Goal: Transaction & Acquisition: Purchase product/service

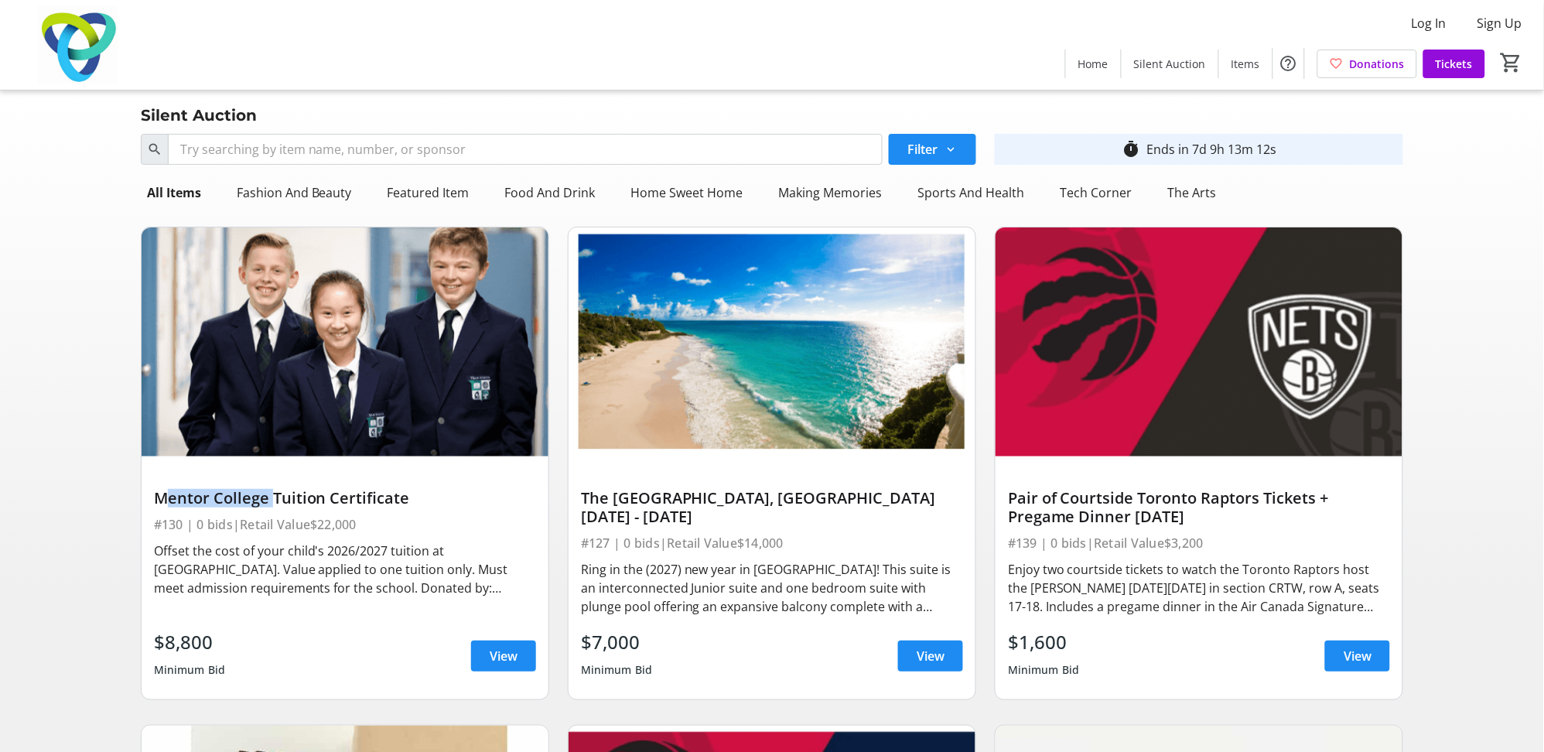
drag, startPoint x: 158, startPoint y: 500, endPoint x: 265, endPoint y: 498, distance: 107.5
click at [265, 498] on div "Mentor College Tuition Certificate" at bounding box center [345, 498] width 382 height 19
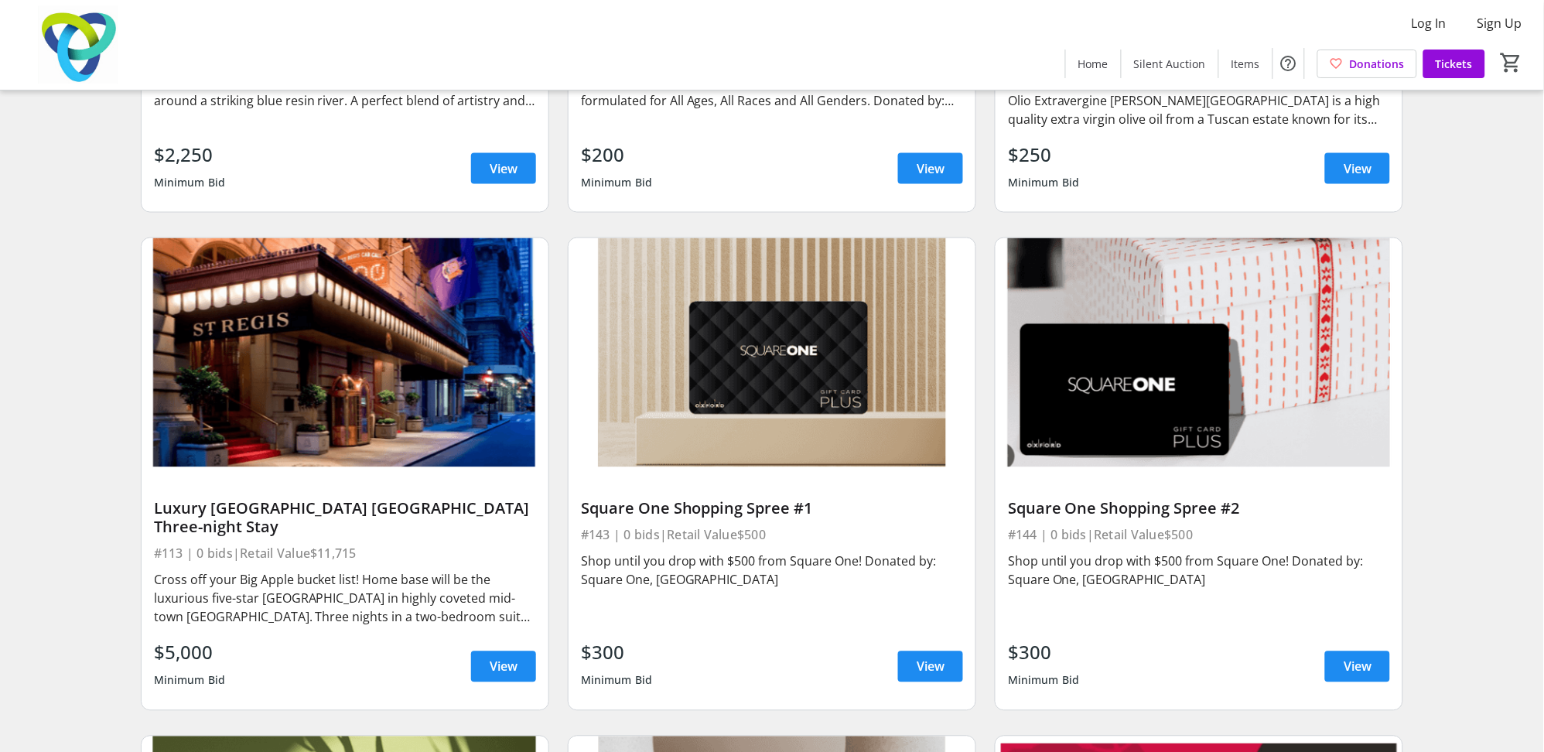
scroll to position [2605, 0]
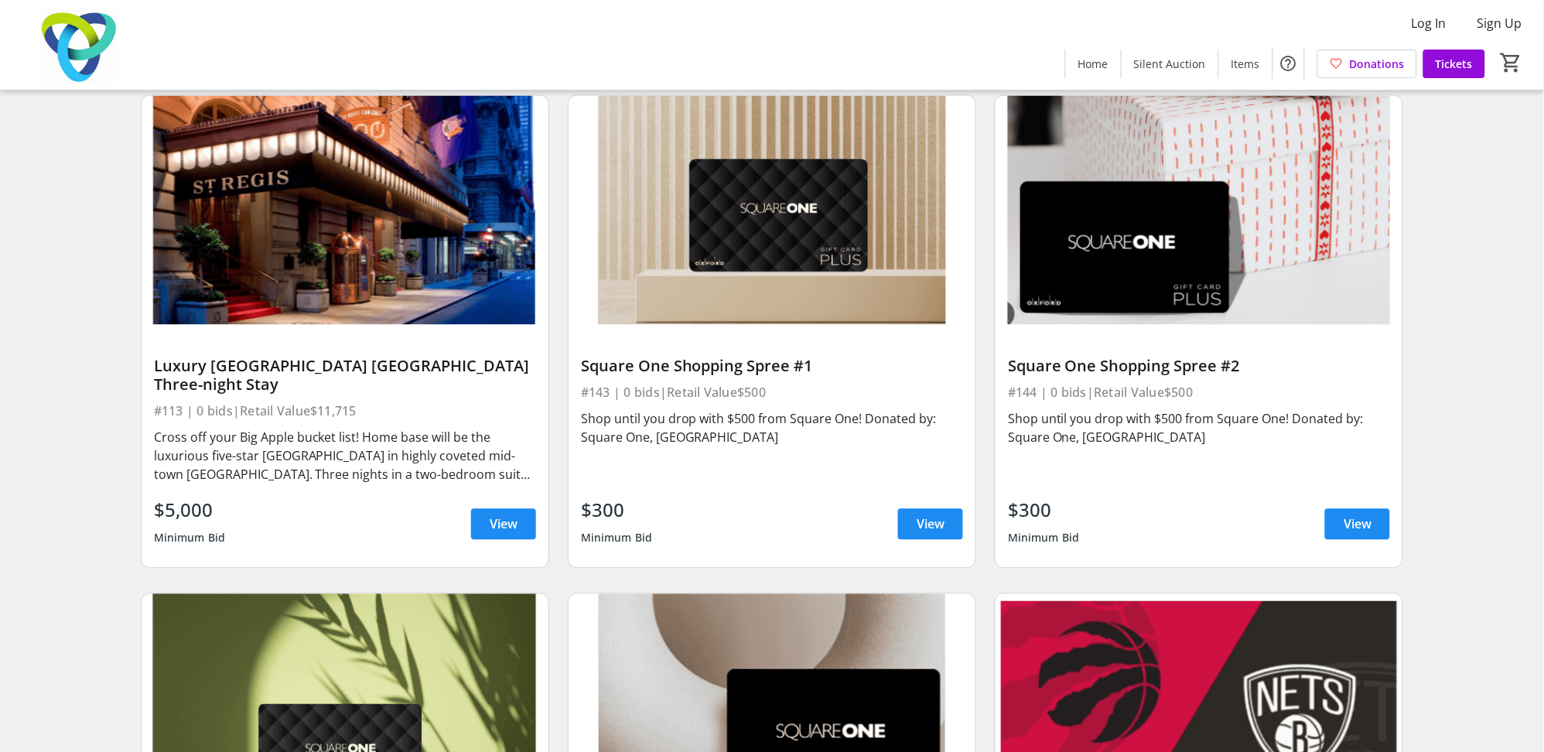
drag, startPoint x: 752, startPoint y: 394, endPoint x: 785, endPoint y: 394, distance: 32.5
click at [785, 394] on div "#143 | 0 bids | Retail Value $500" at bounding box center [772, 393] width 382 height 22
click at [1486, 406] on div "Search Filter timer_outline Ends in 7d 9h 11m 43s All Items Fashion And Beauty …" at bounding box center [771, 538] width 1537 height 6030
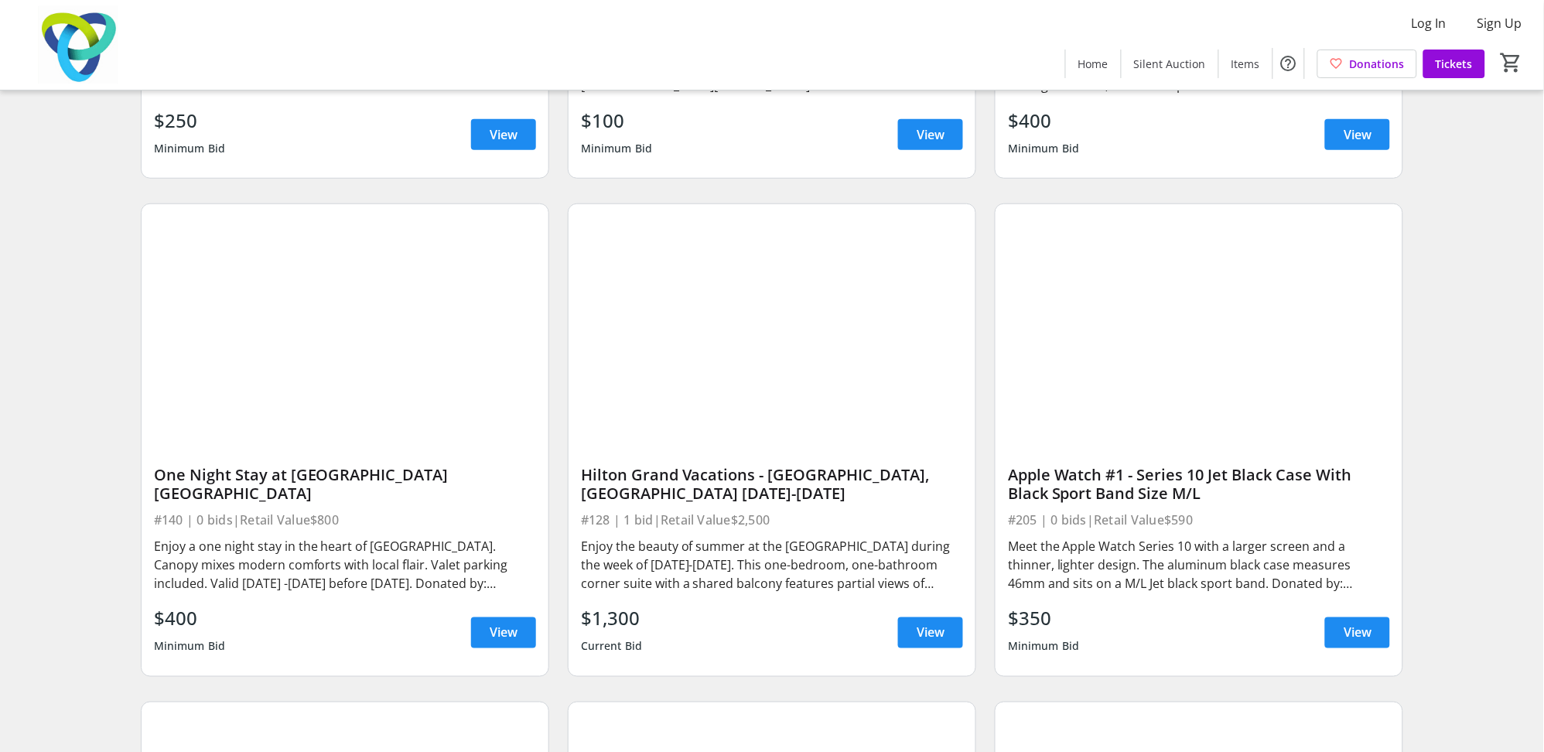
scroll to position [3988, 0]
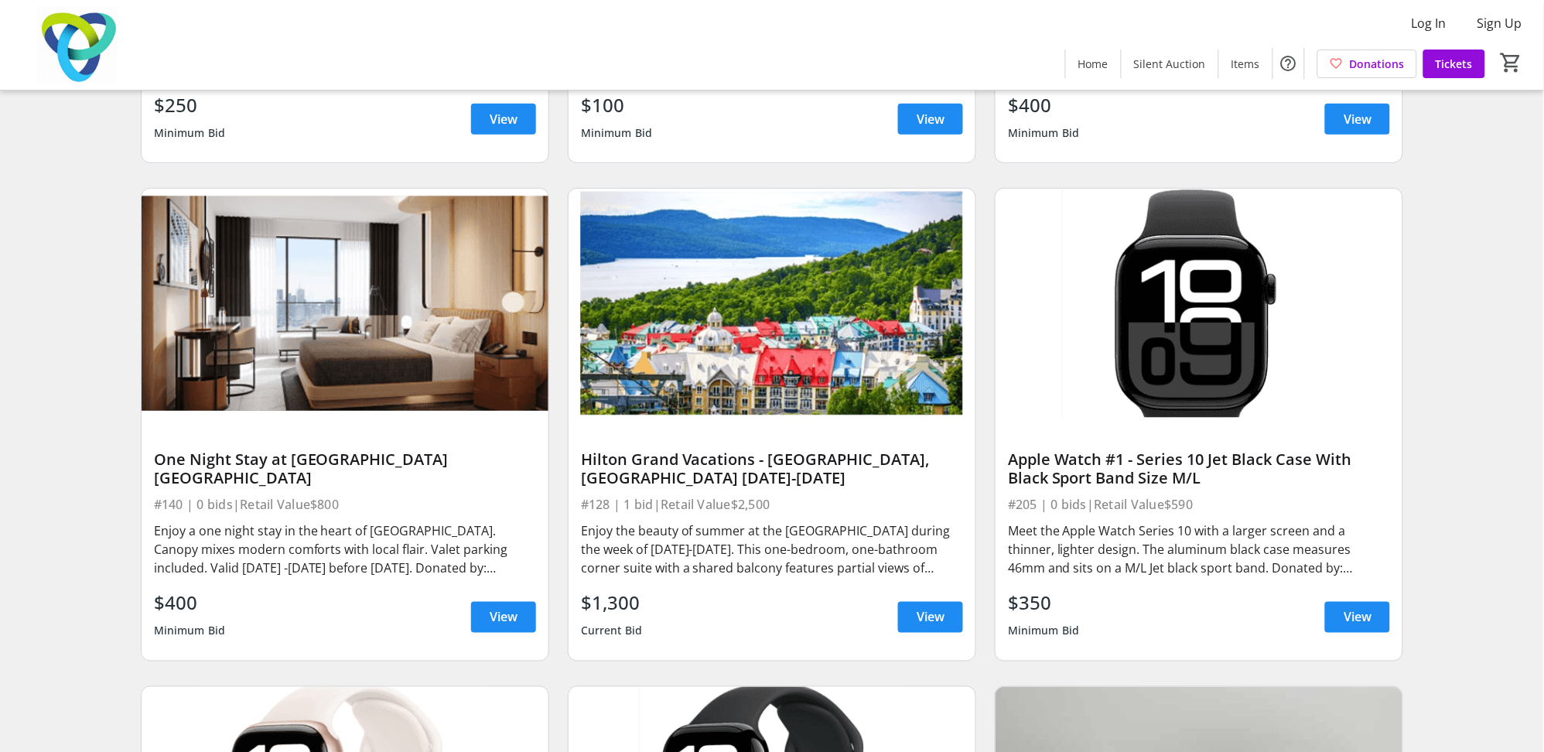
drag, startPoint x: 1169, startPoint y: 478, endPoint x: 1206, endPoint y: 477, distance: 37.1
click at [1206, 477] on div "Apple Watch #1 - Series 10 Jet Black Case With Black Sport Band Size M/L" at bounding box center [1199, 468] width 382 height 37
drag, startPoint x: 1206, startPoint y: 477, endPoint x: 1217, endPoint y: 537, distance: 60.5
click at [1217, 537] on div "Meet the Apple Watch Series 10 with a larger screen and a thinner, lighter desi…" at bounding box center [1199, 549] width 382 height 56
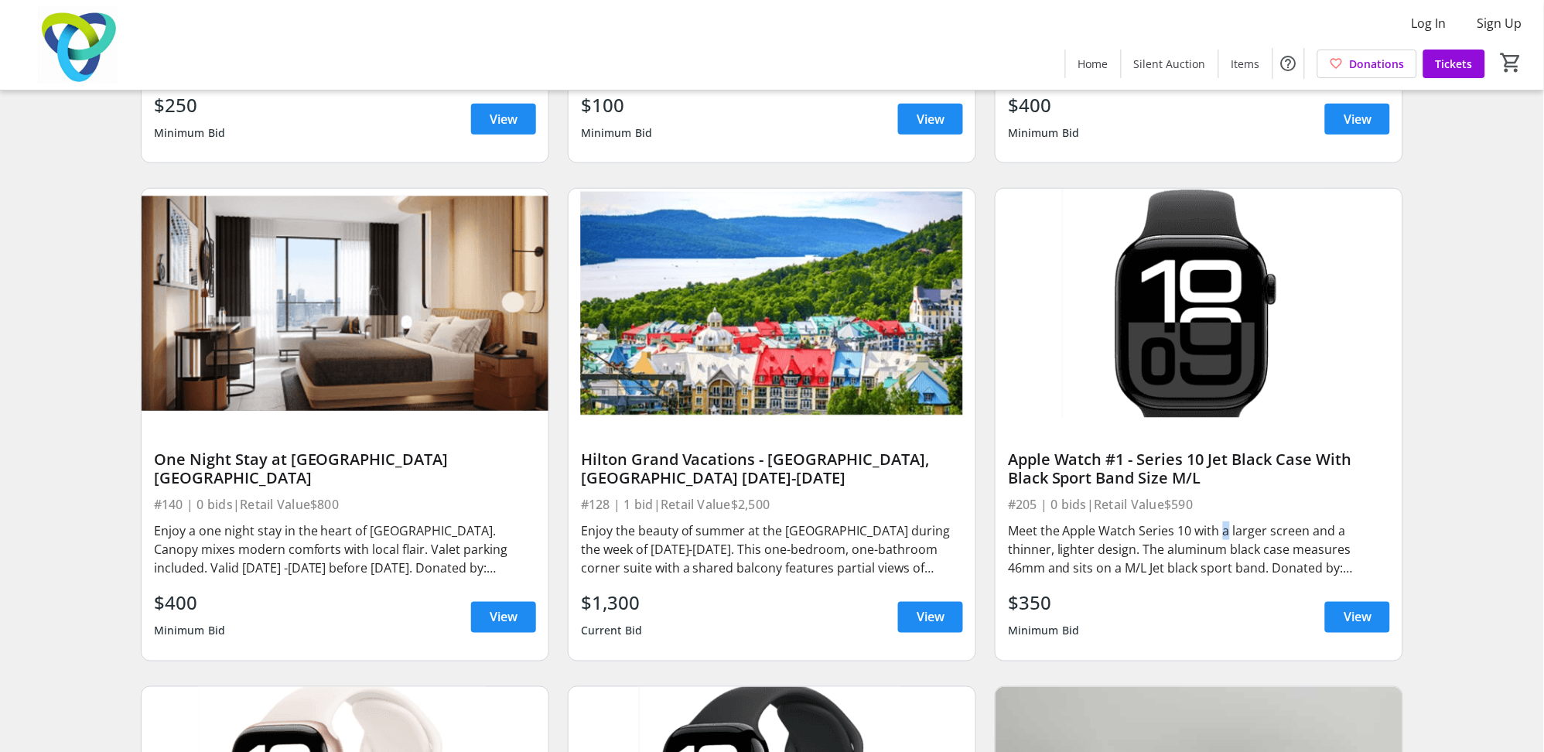
click at [1217, 537] on div "Meet the Apple Watch Series 10 with a larger screen and a thinner, lighter desi…" at bounding box center [1199, 549] width 382 height 56
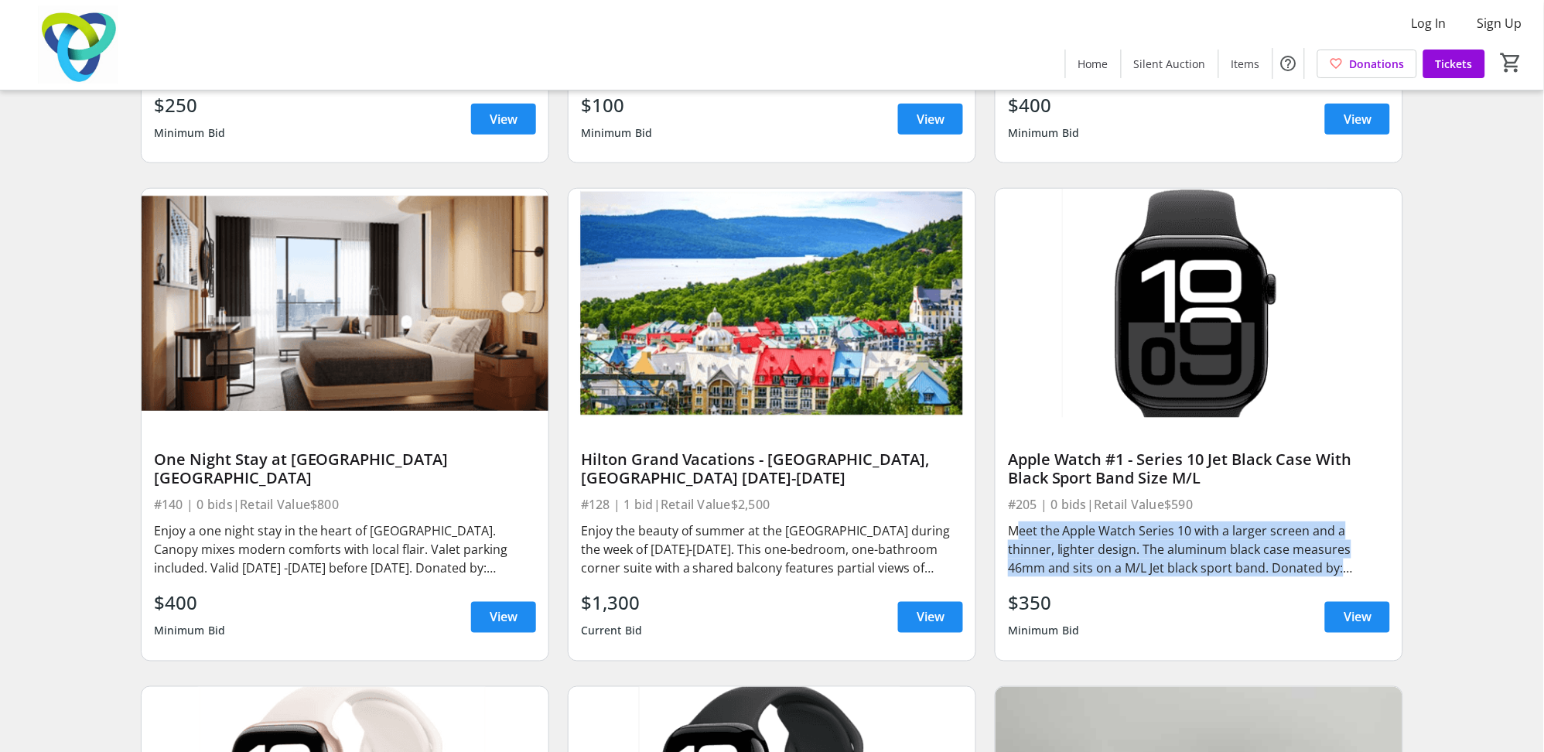
click at [1217, 537] on div "Meet the Apple Watch Series 10 with a larger screen and a thinner, lighter desi…" at bounding box center [1199, 549] width 382 height 56
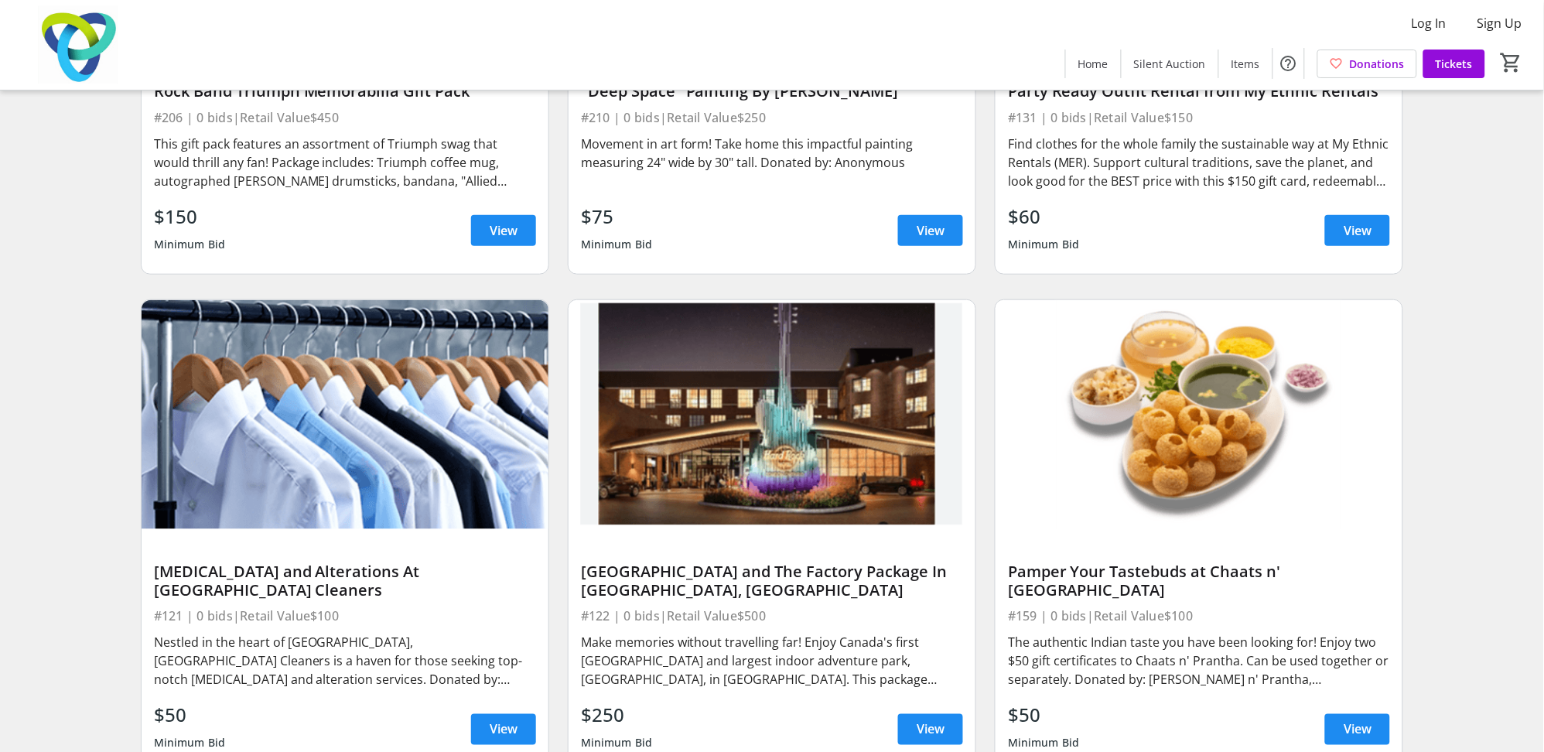
scroll to position [18641, 0]
click at [389, 633] on div "Nestled in the heart of [GEOGRAPHIC_DATA], [GEOGRAPHIC_DATA] Cleaners is a have…" at bounding box center [345, 661] width 382 height 56
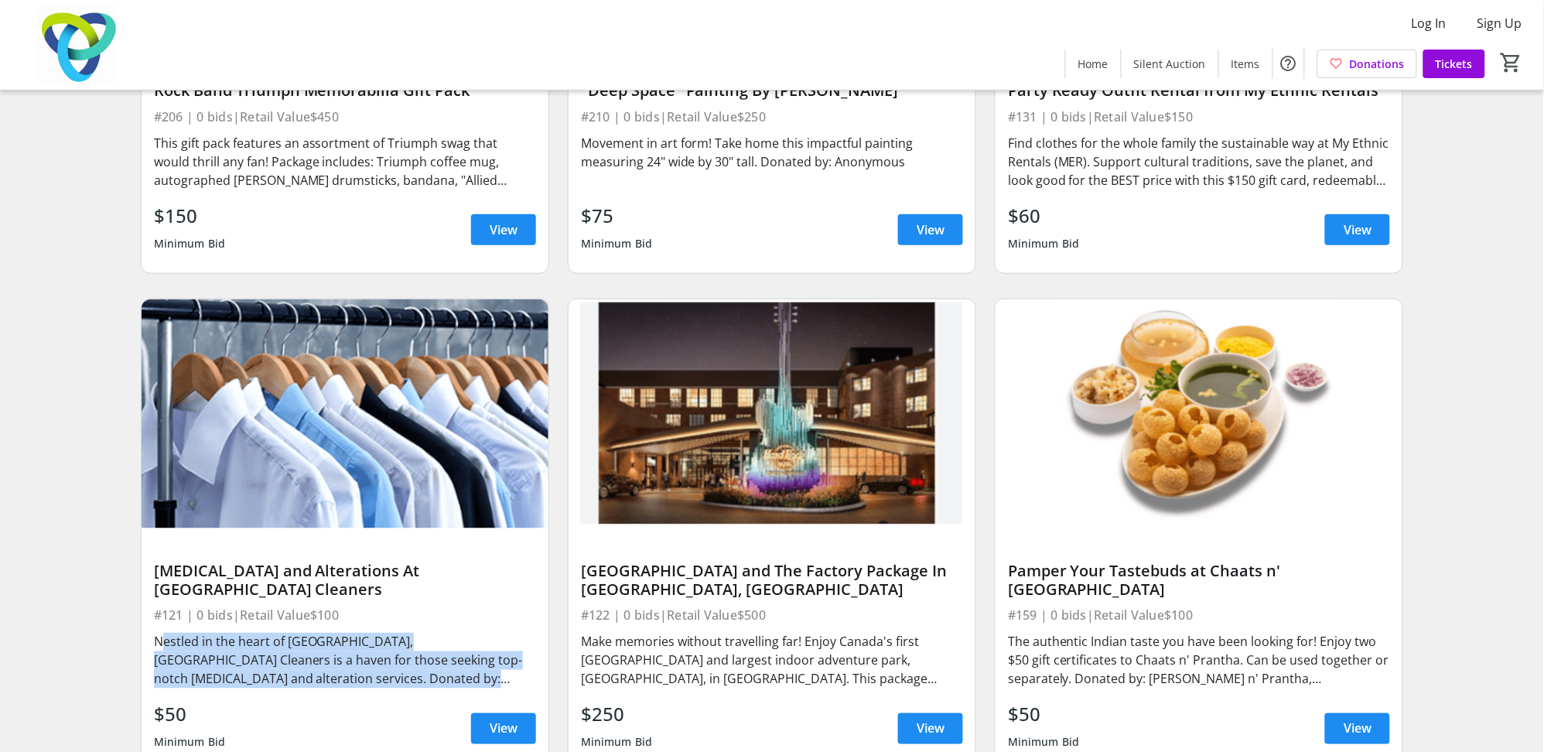
click at [389, 633] on div "Nestled in the heart of [GEOGRAPHIC_DATA], [GEOGRAPHIC_DATA] Cleaners is a have…" at bounding box center [345, 661] width 382 height 56
drag, startPoint x: 389, startPoint y: 503, endPoint x: 370, endPoint y: 517, distance: 24.3
click at [370, 633] on div "Nestled in the heart of [GEOGRAPHIC_DATA], [GEOGRAPHIC_DATA] Cleaners is a have…" at bounding box center [345, 661] width 382 height 56
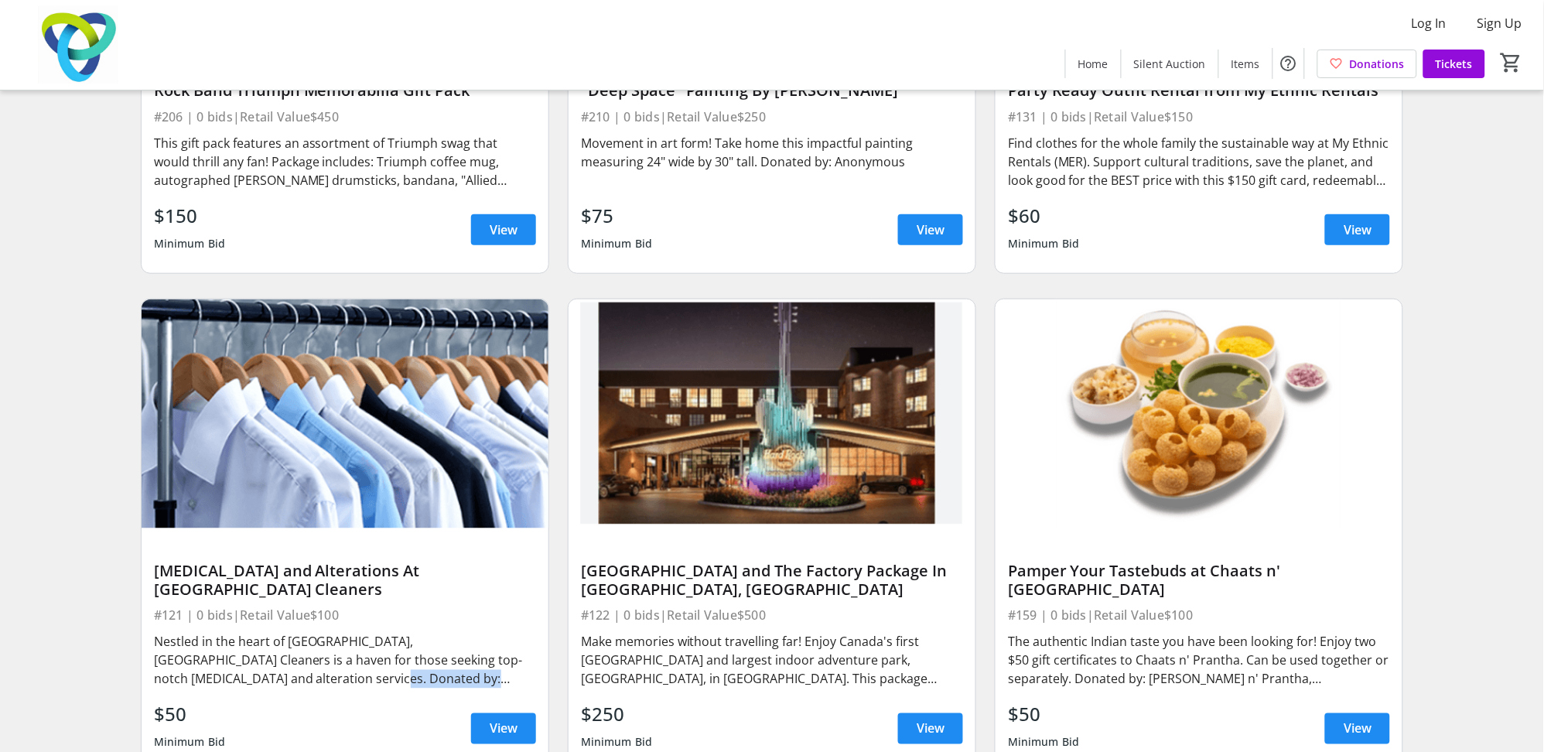
drag, startPoint x: 218, startPoint y: 531, endPoint x: 434, endPoint y: 531, distance: 215.8
click at [434, 633] on div "Nestled in the heart of [GEOGRAPHIC_DATA], [GEOGRAPHIC_DATA] Cleaners is a have…" at bounding box center [345, 661] width 382 height 56
drag, startPoint x: 434, startPoint y: 531, endPoint x: 365, endPoint y: 520, distance: 69.6
click at [365, 633] on div "Nestled in the heart of [GEOGRAPHIC_DATA], [GEOGRAPHIC_DATA] Cleaners is a have…" at bounding box center [345, 661] width 382 height 56
drag, startPoint x: 392, startPoint y: 446, endPoint x: 537, endPoint y: 451, distance: 145.5
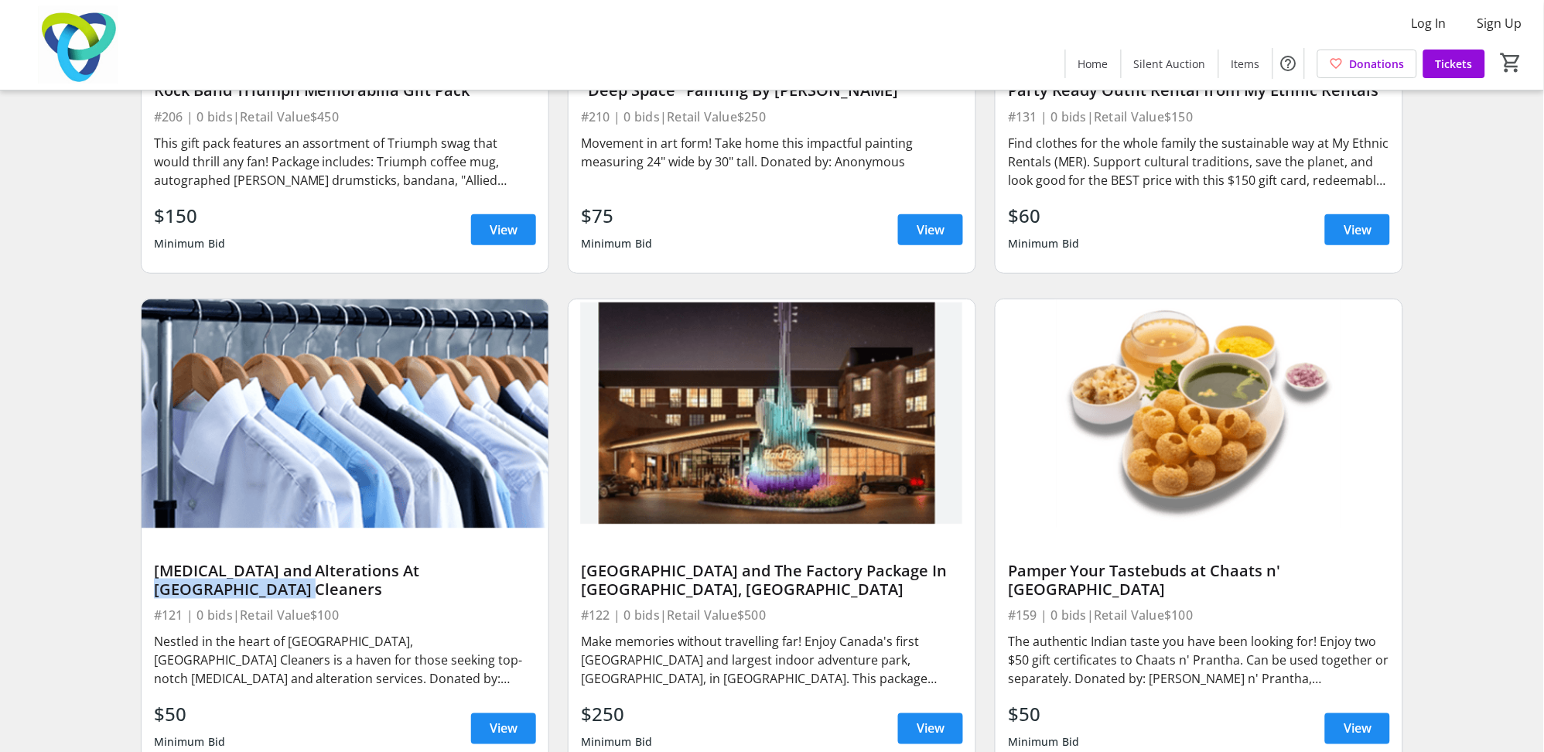
click at [537, 528] on div "[MEDICAL_DATA] and Alterations At [GEOGRAPHIC_DATA] Cleaners #121 | 0 bids | Re…" at bounding box center [345, 649] width 407 height 243
drag, startPoint x: 537, startPoint y: 451, endPoint x: 520, endPoint y: 451, distance: 17.8
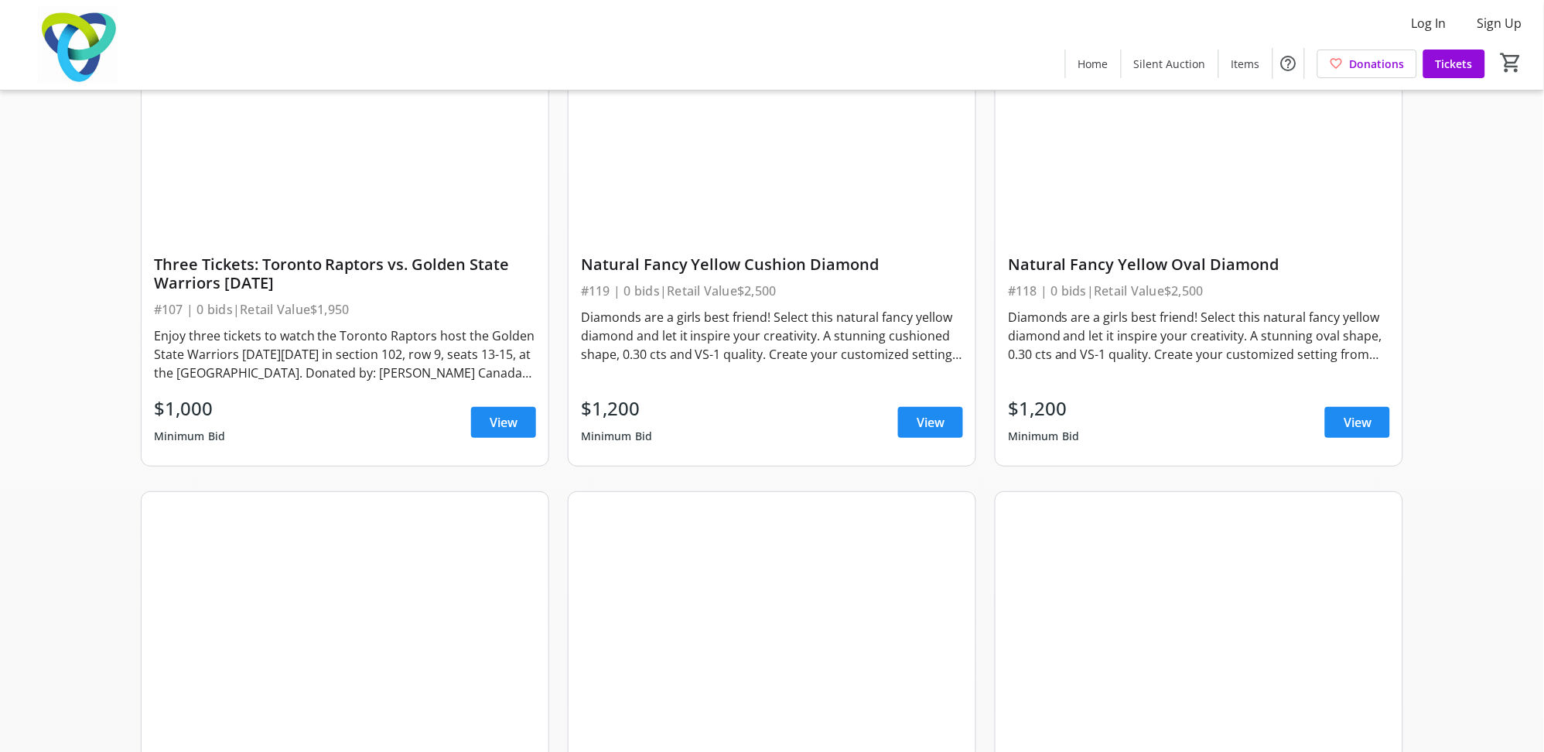
scroll to position [0, 0]
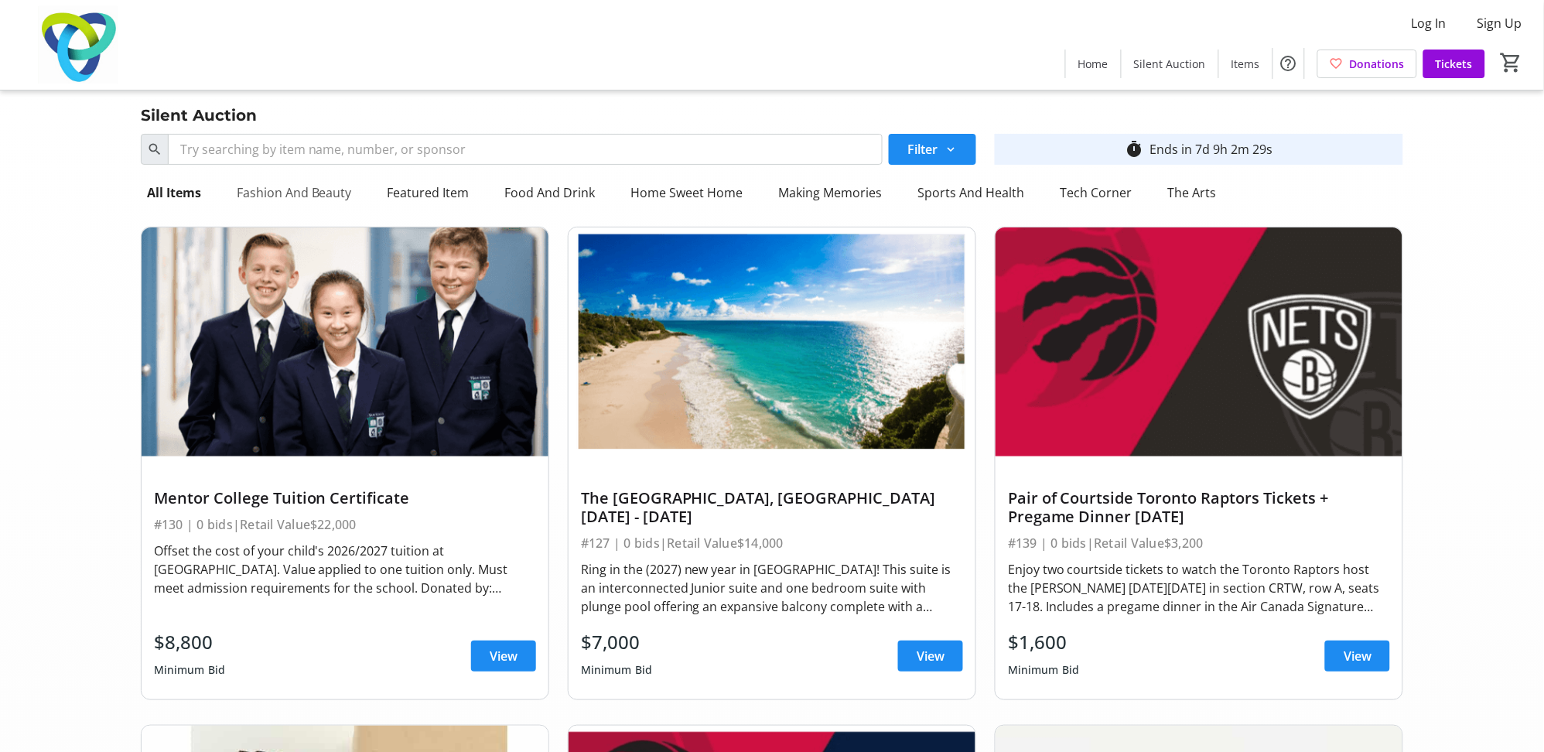
click at [276, 189] on div "Fashion And Beauty" at bounding box center [294, 192] width 128 height 31
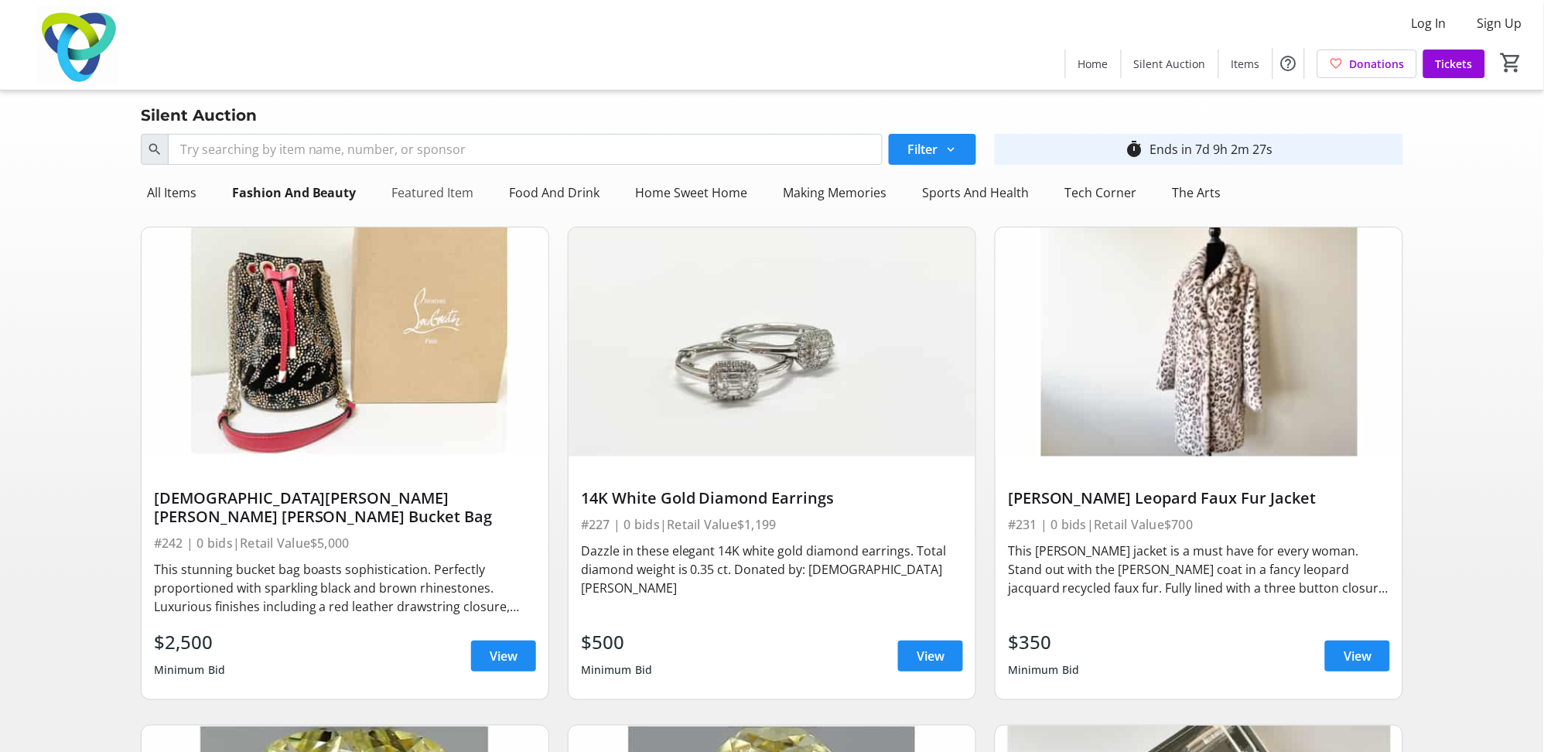
click at [420, 197] on div "Featured Item" at bounding box center [433, 192] width 94 height 31
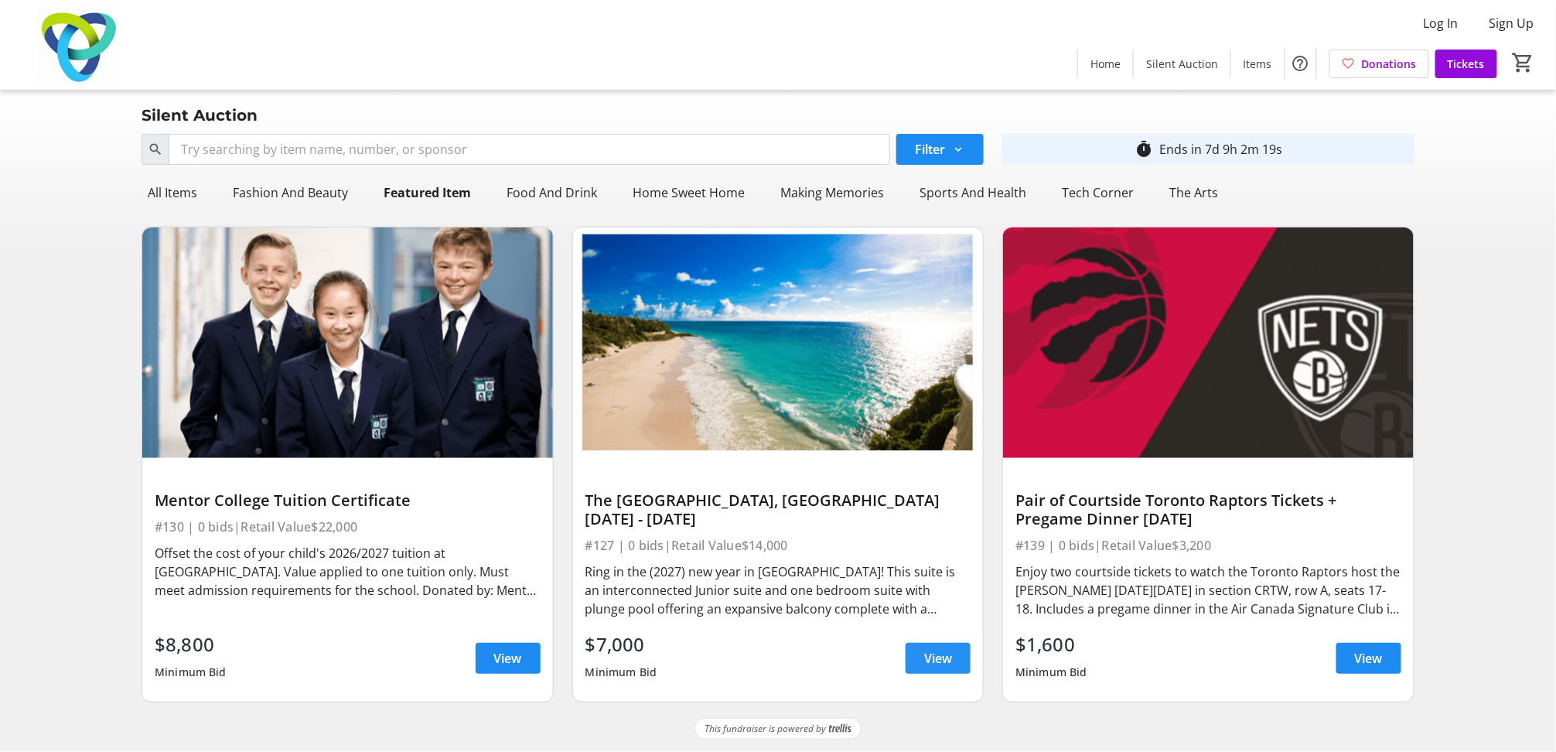
click at [952, 672] on span at bounding box center [938, 658] width 65 height 37
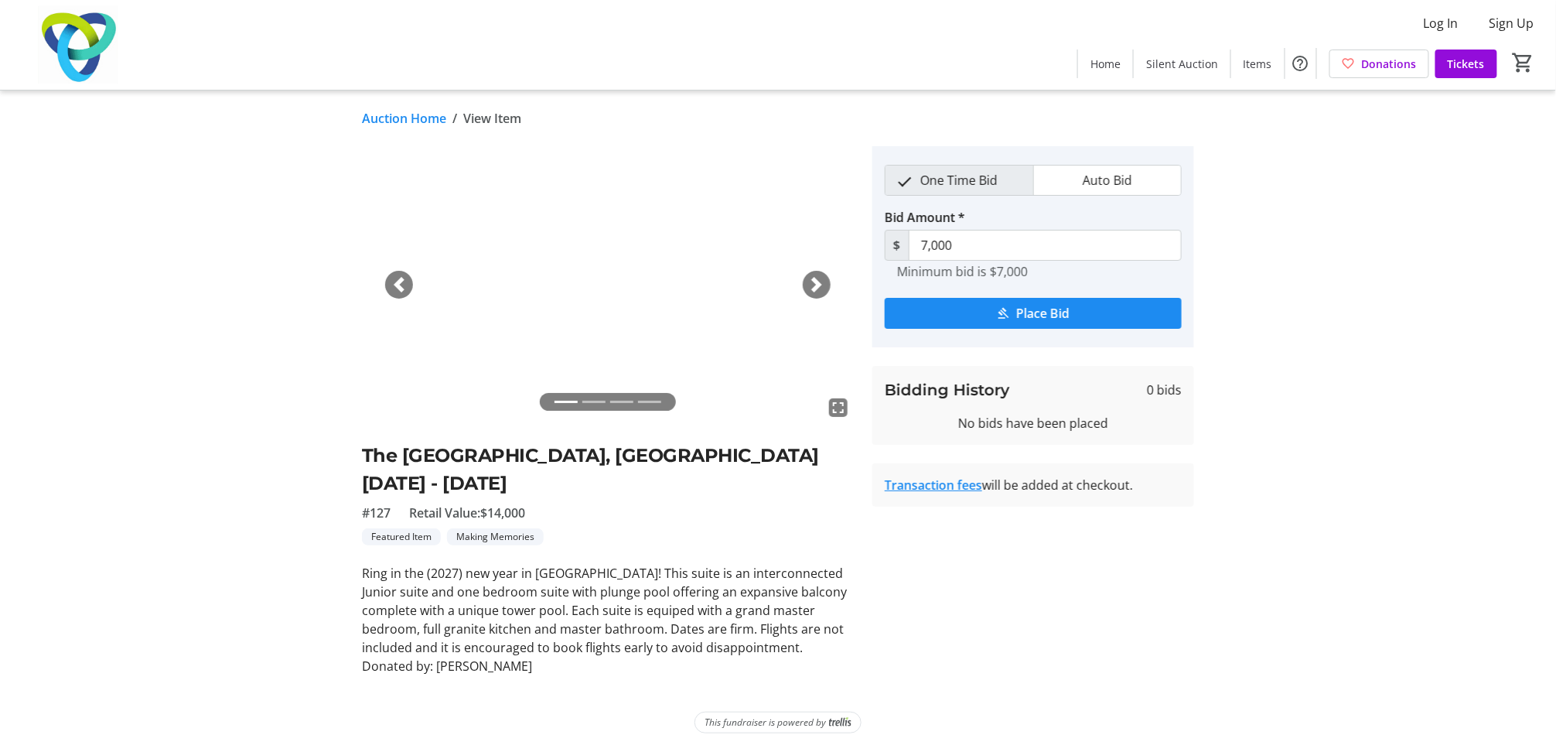
click at [1086, 183] on span "Auto Bid" at bounding box center [1107, 179] width 68 height 29
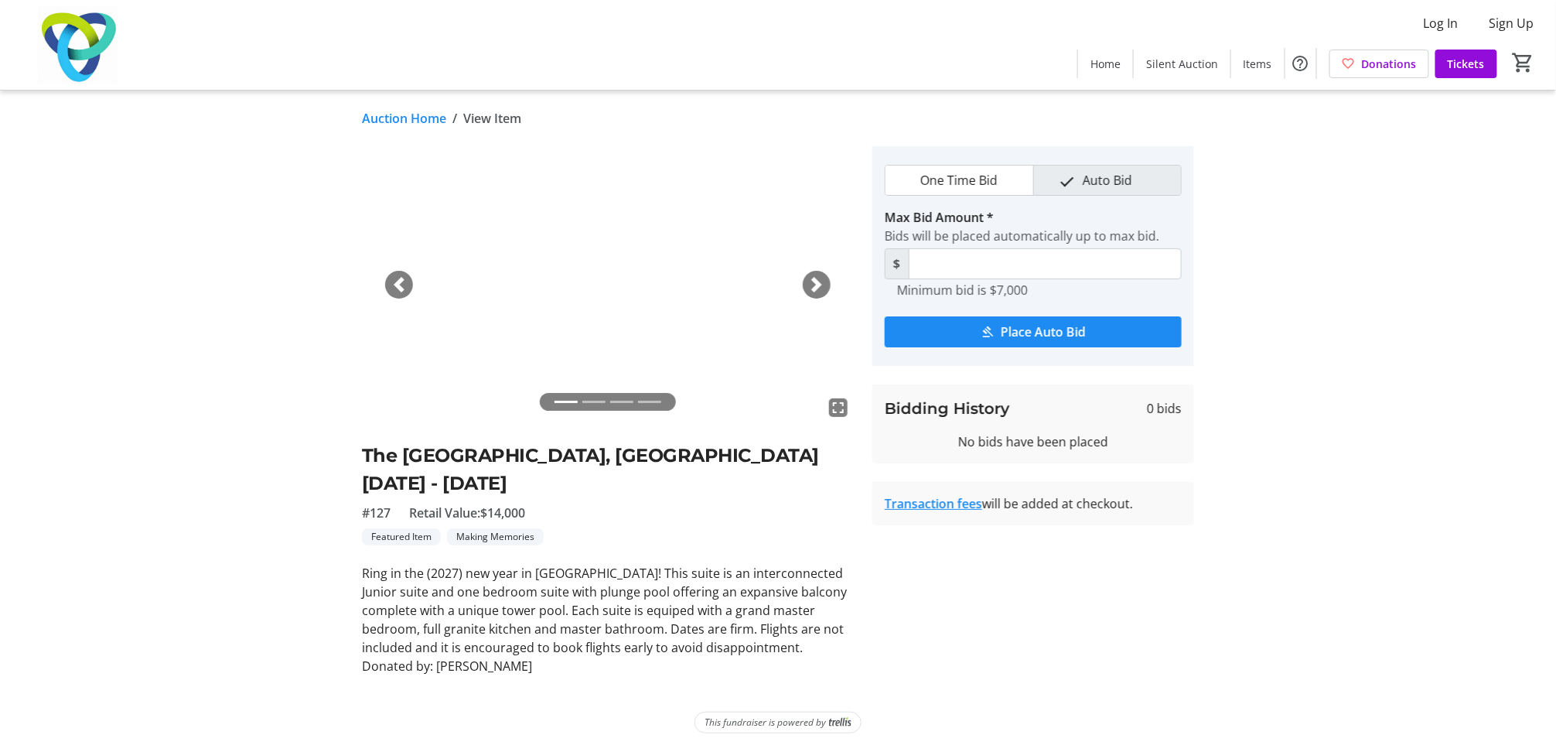
click at [967, 174] on span "One Time Bid" at bounding box center [959, 179] width 96 height 29
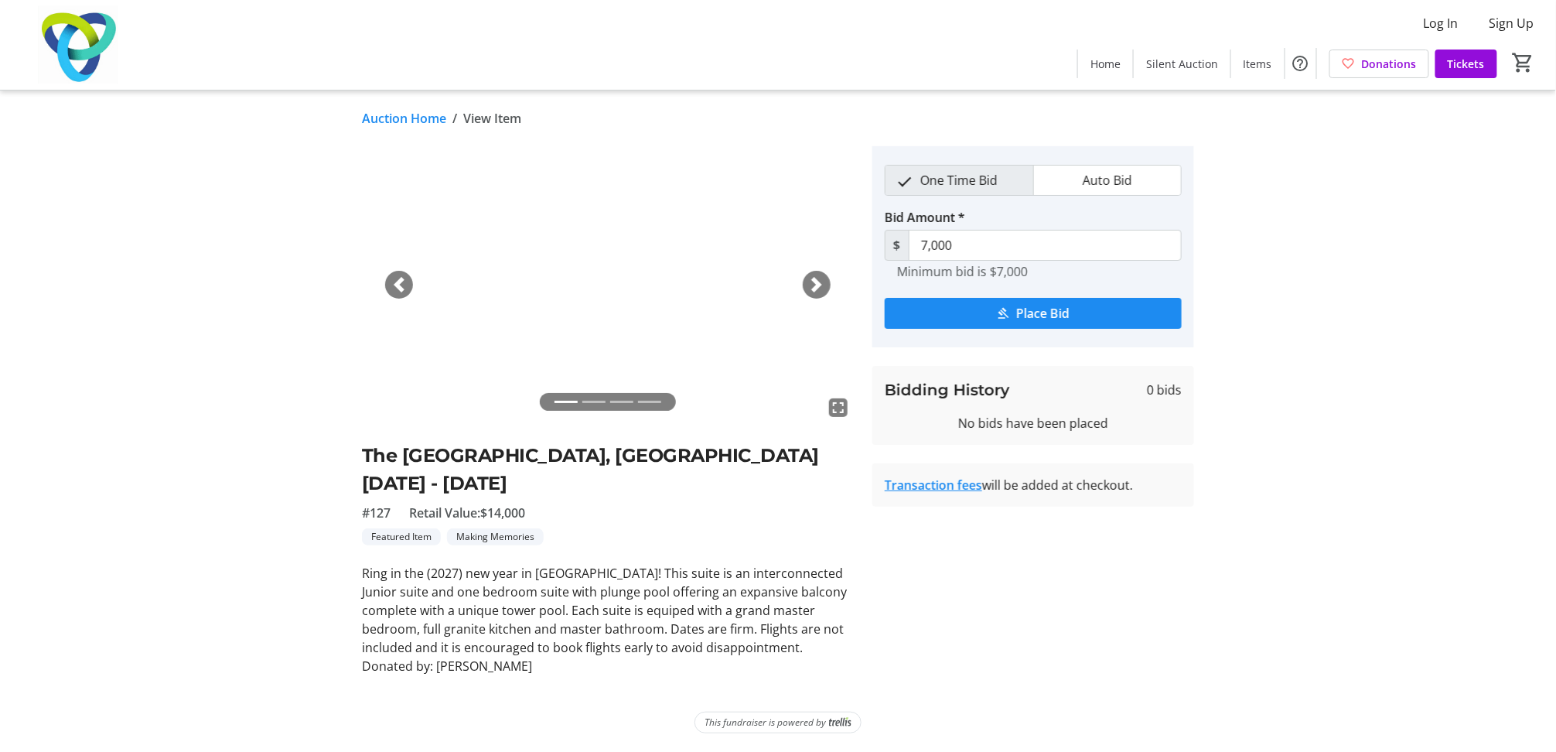
click at [807, 284] on div "Next" at bounding box center [817, 285] width 28 height 28
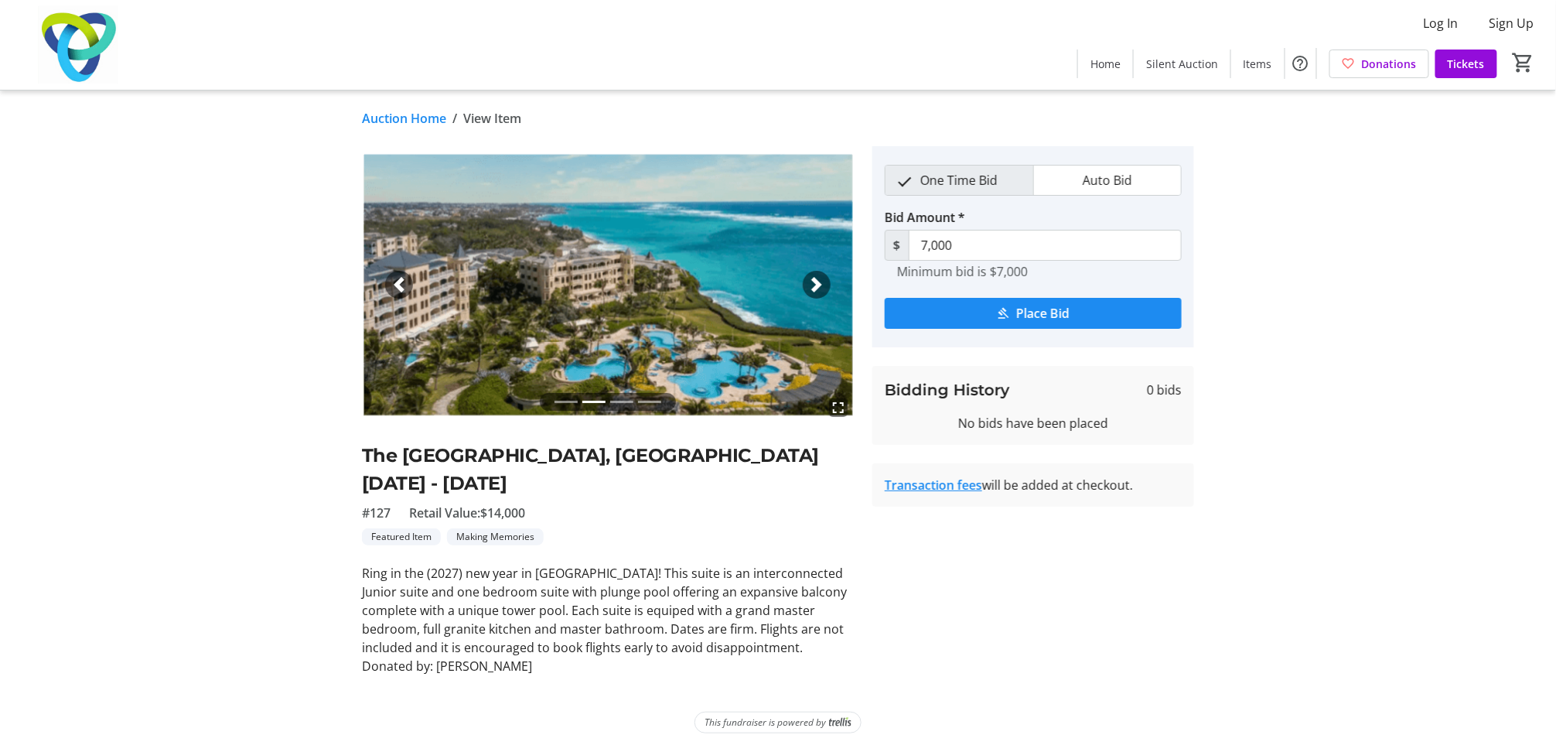
click at [807, 284] on div "Next" at bounding box center [817, 285] width 28 height 28
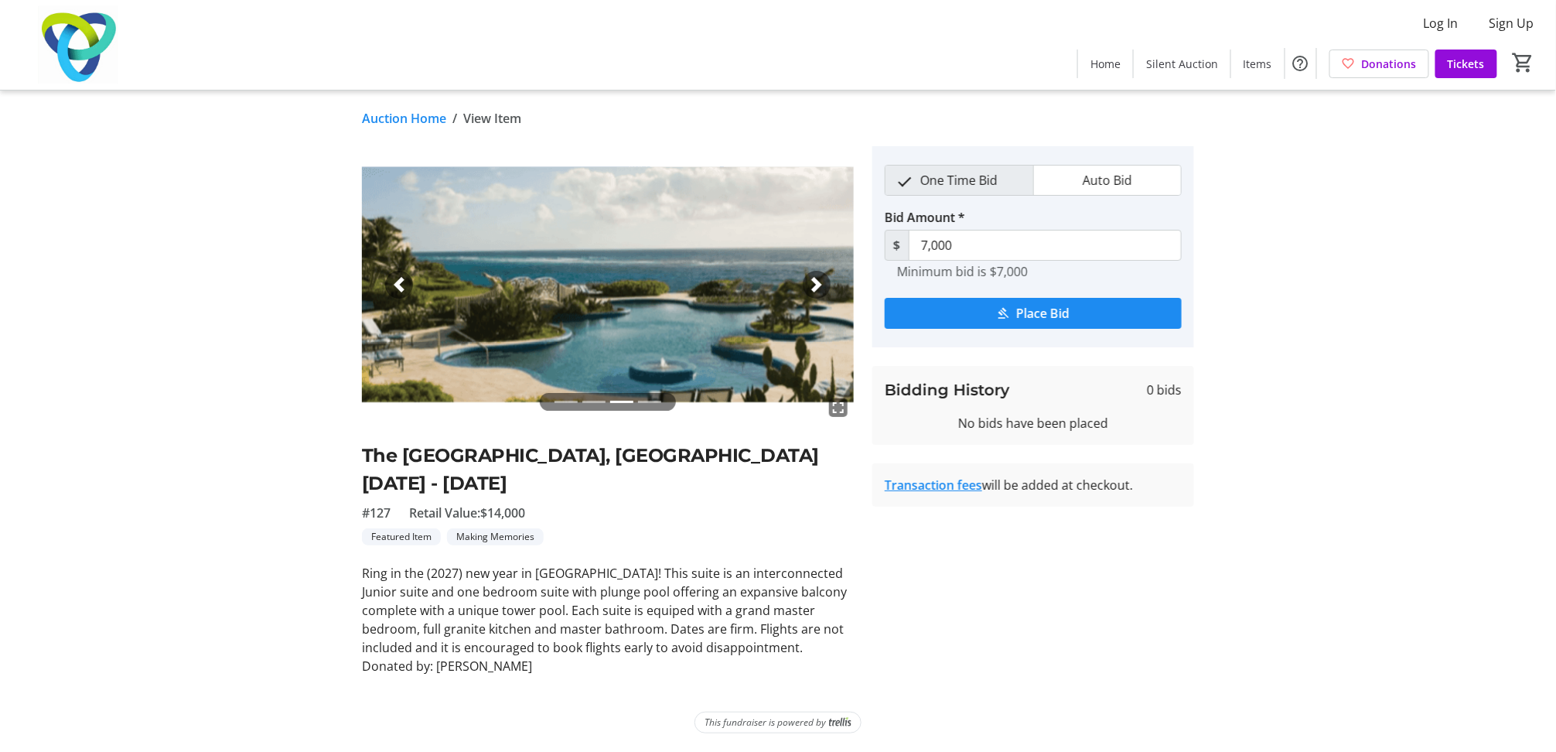
click at [807, 284] on div "Next" at bounding box center [817, 285] width 28 height 28
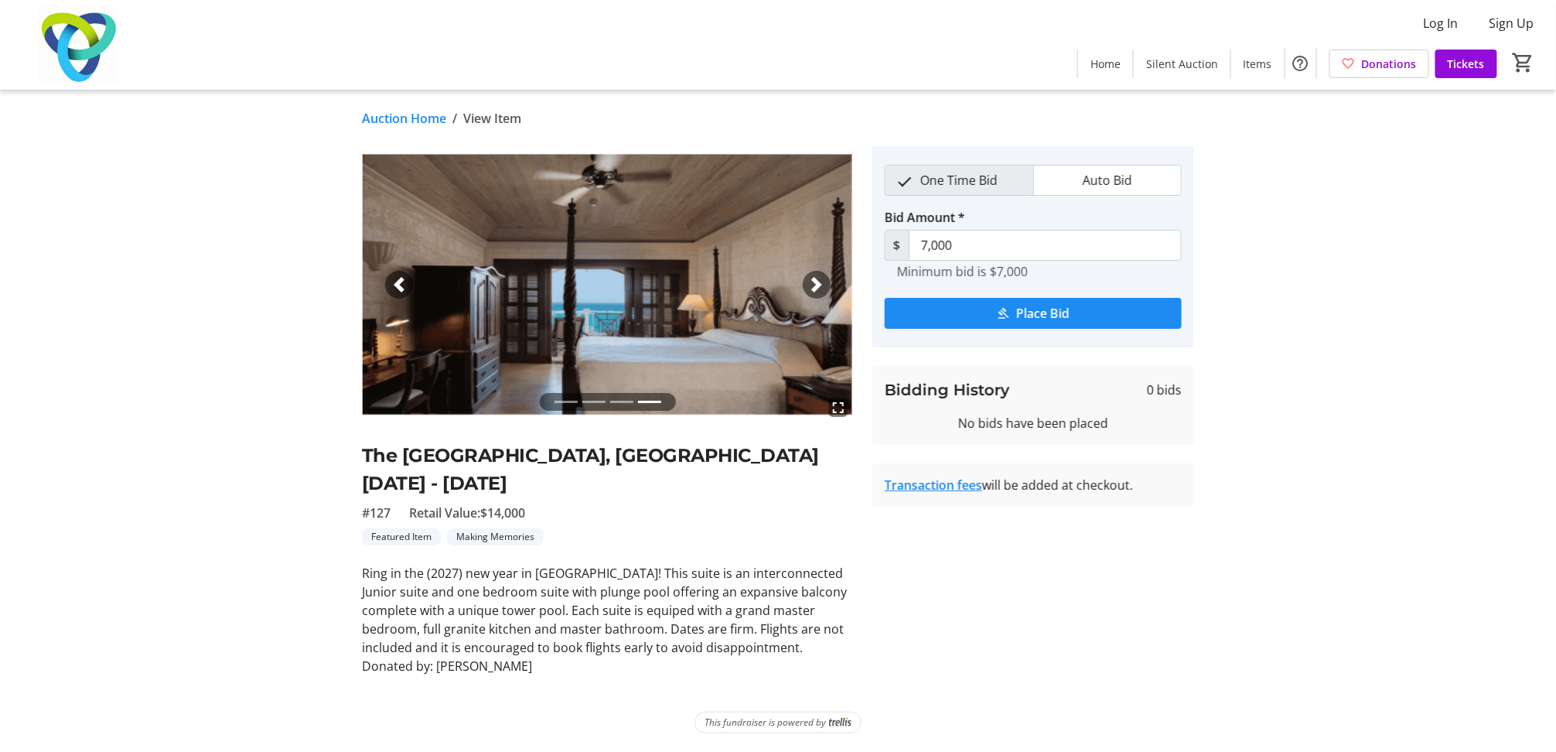
click at [807, 284] on div "Next" at bounding box center [817, 285] width 28 height 28
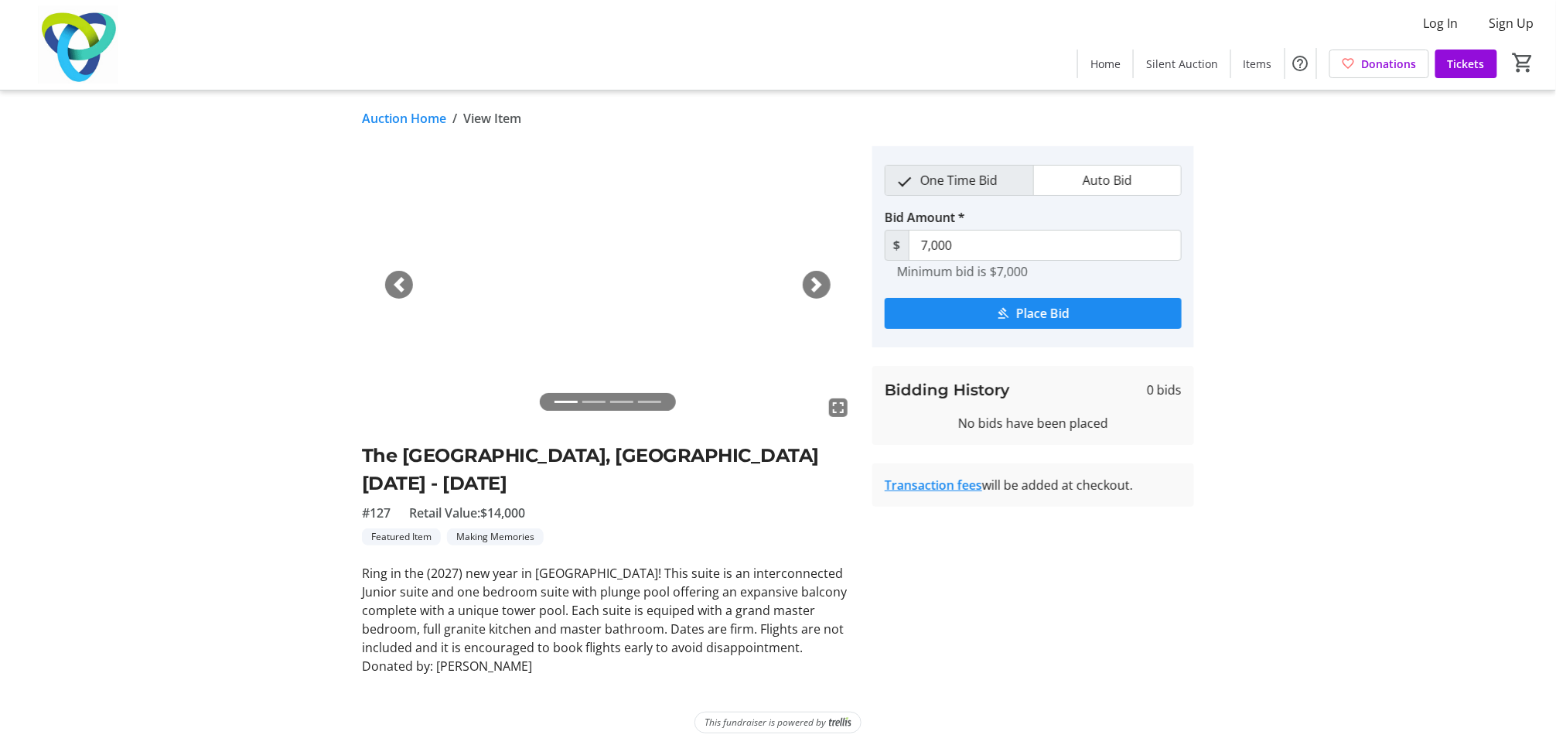
click at [807, 284] on div "Next" at bounding box center [817, 285] width 28 height 28
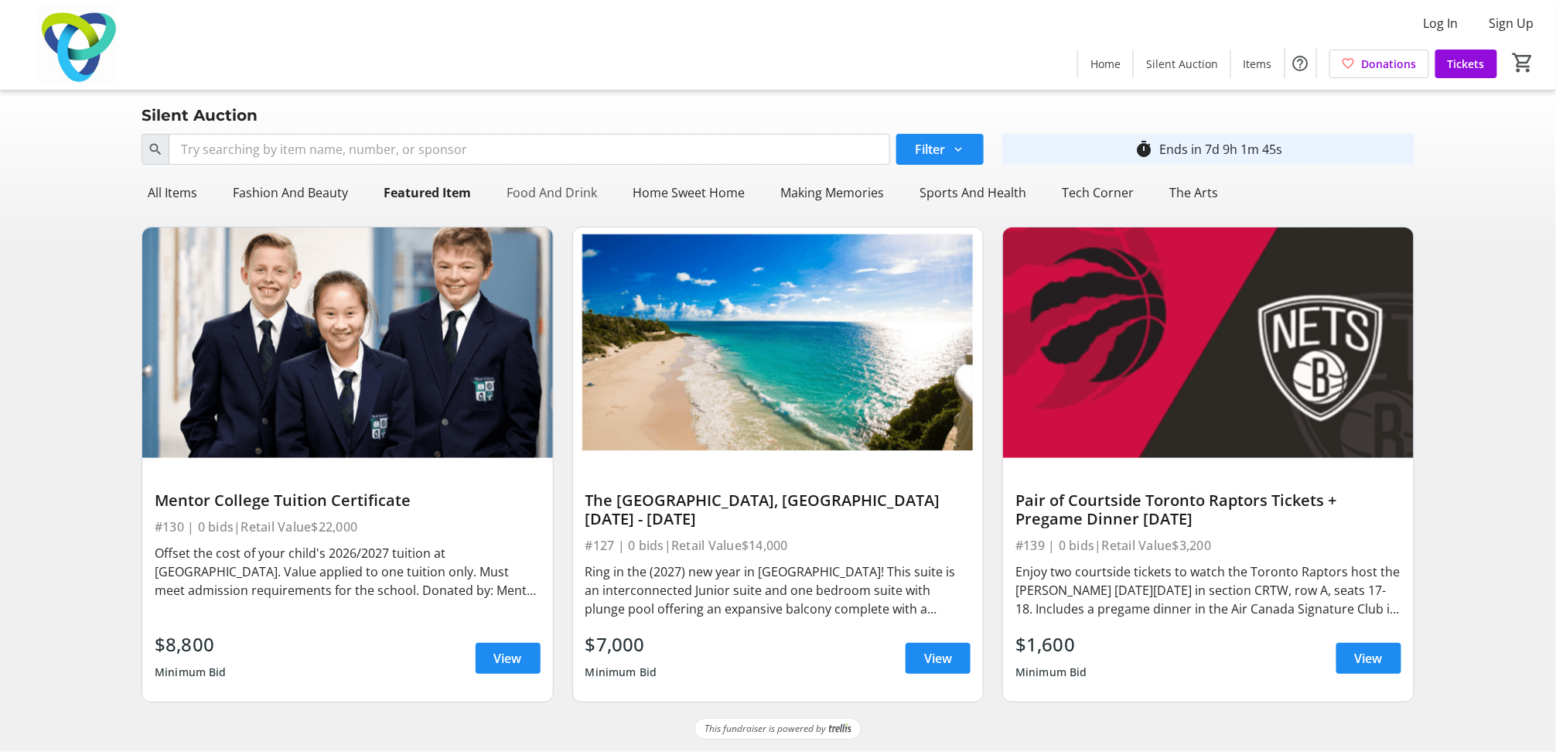
click at [564, 190] on div "Food And Drink" at bounding box center [551, 192] width 103 height 31
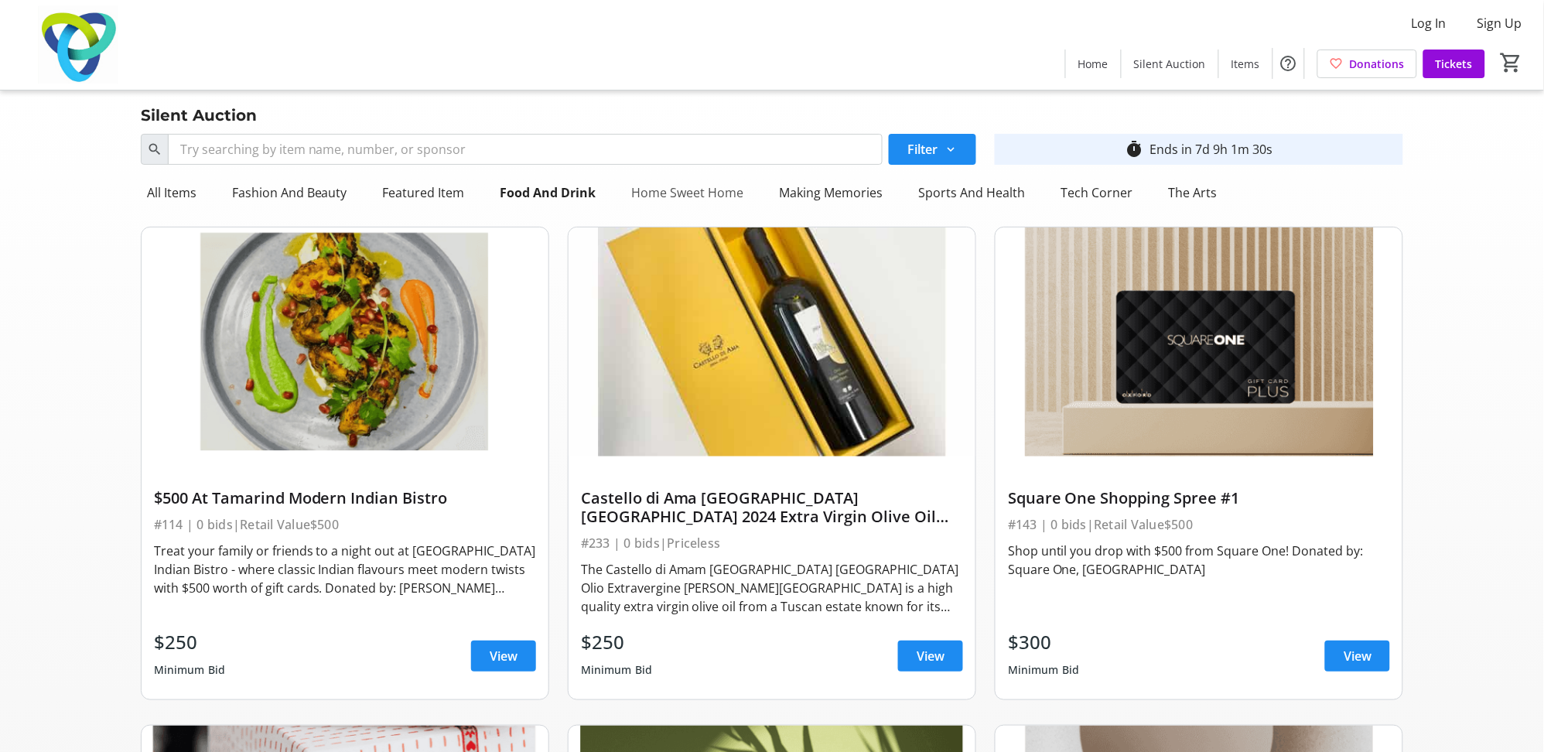
click at [674, 187] on div "Home Sweet Home" at bounding box center [688, 192] width 125 height 31
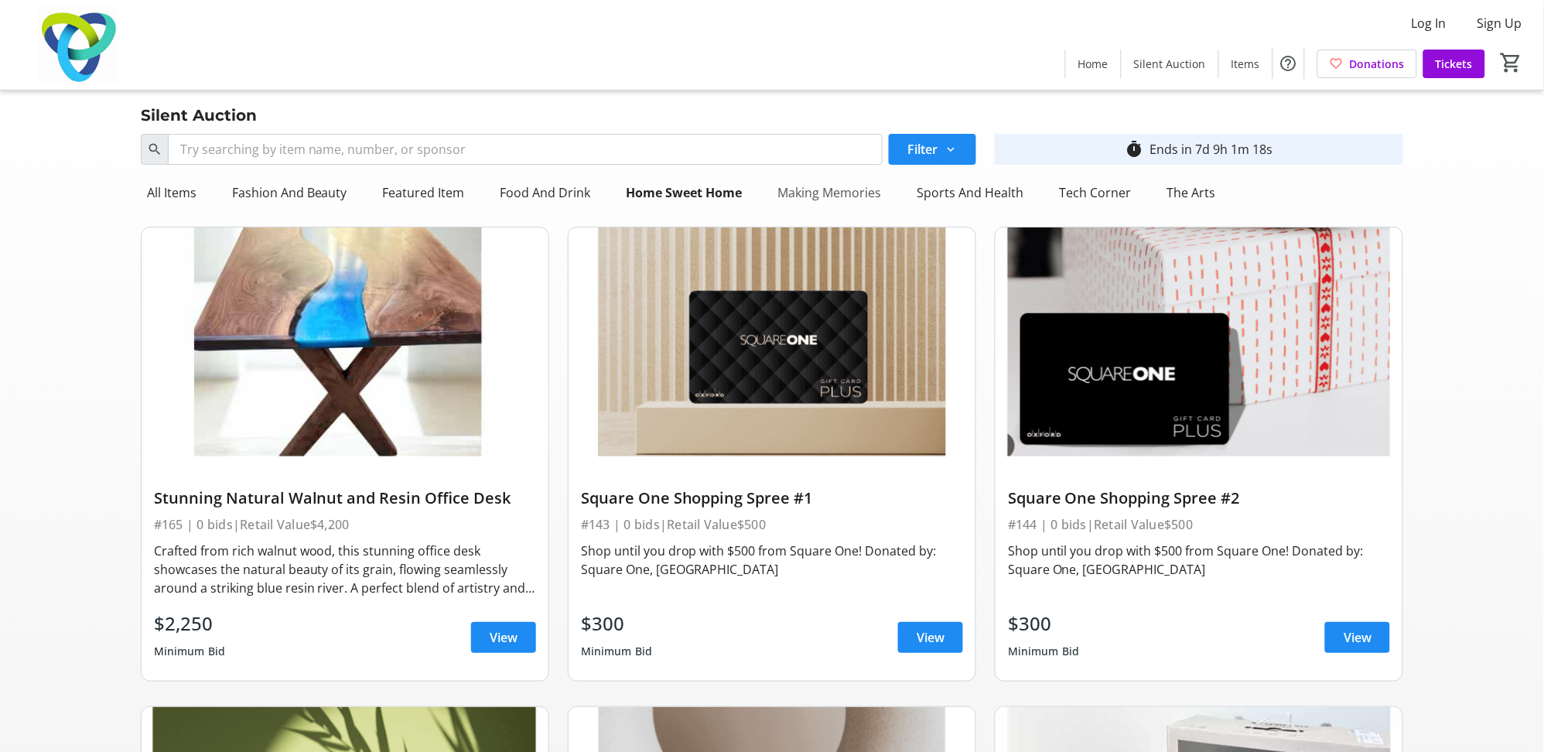
click at [842, 194] on div "Making Memories" at bounding box center [830, 192] width 116 height 31
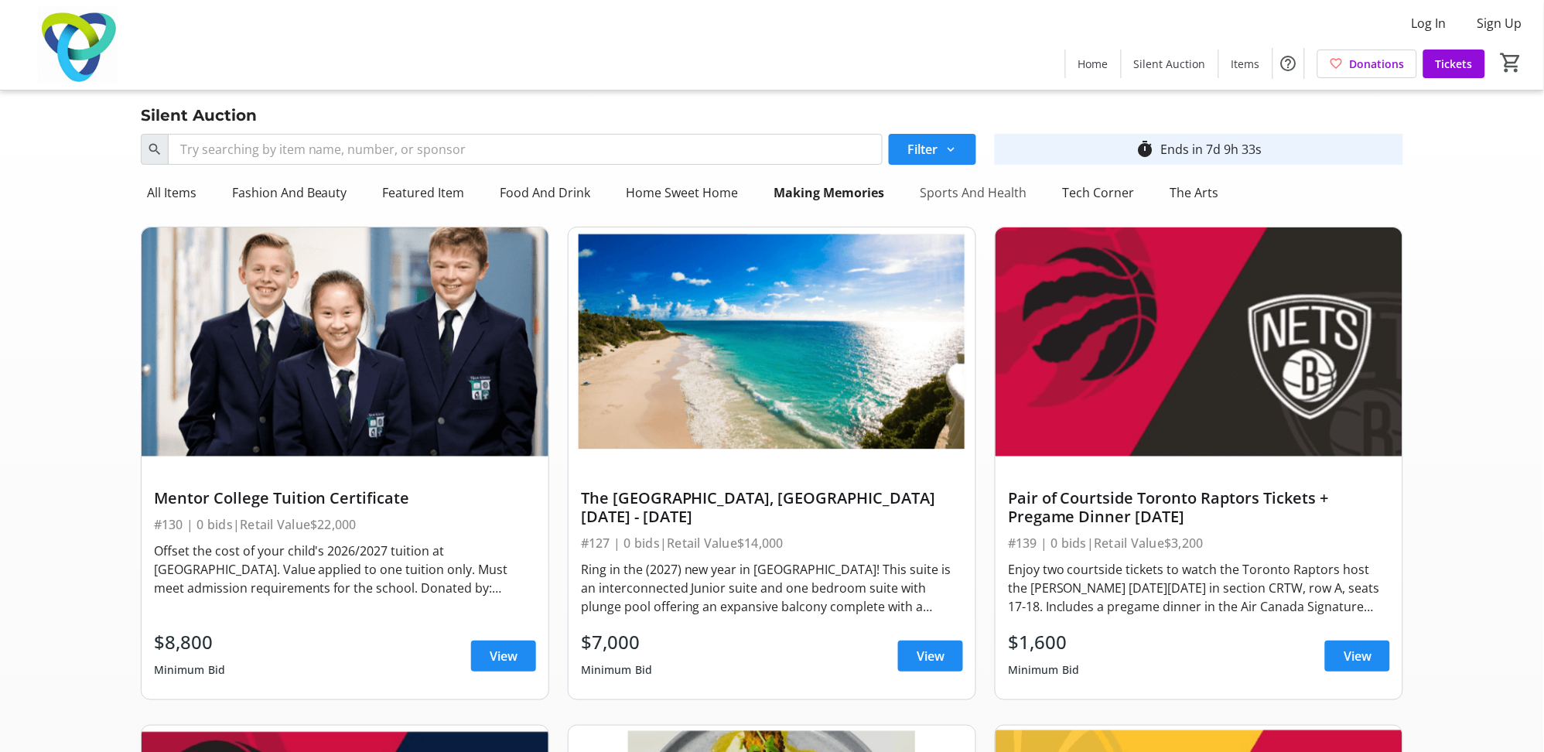
click at [1000, 196] on div "Sports And Health" at bounding box center [973, 192] width 119 height 31
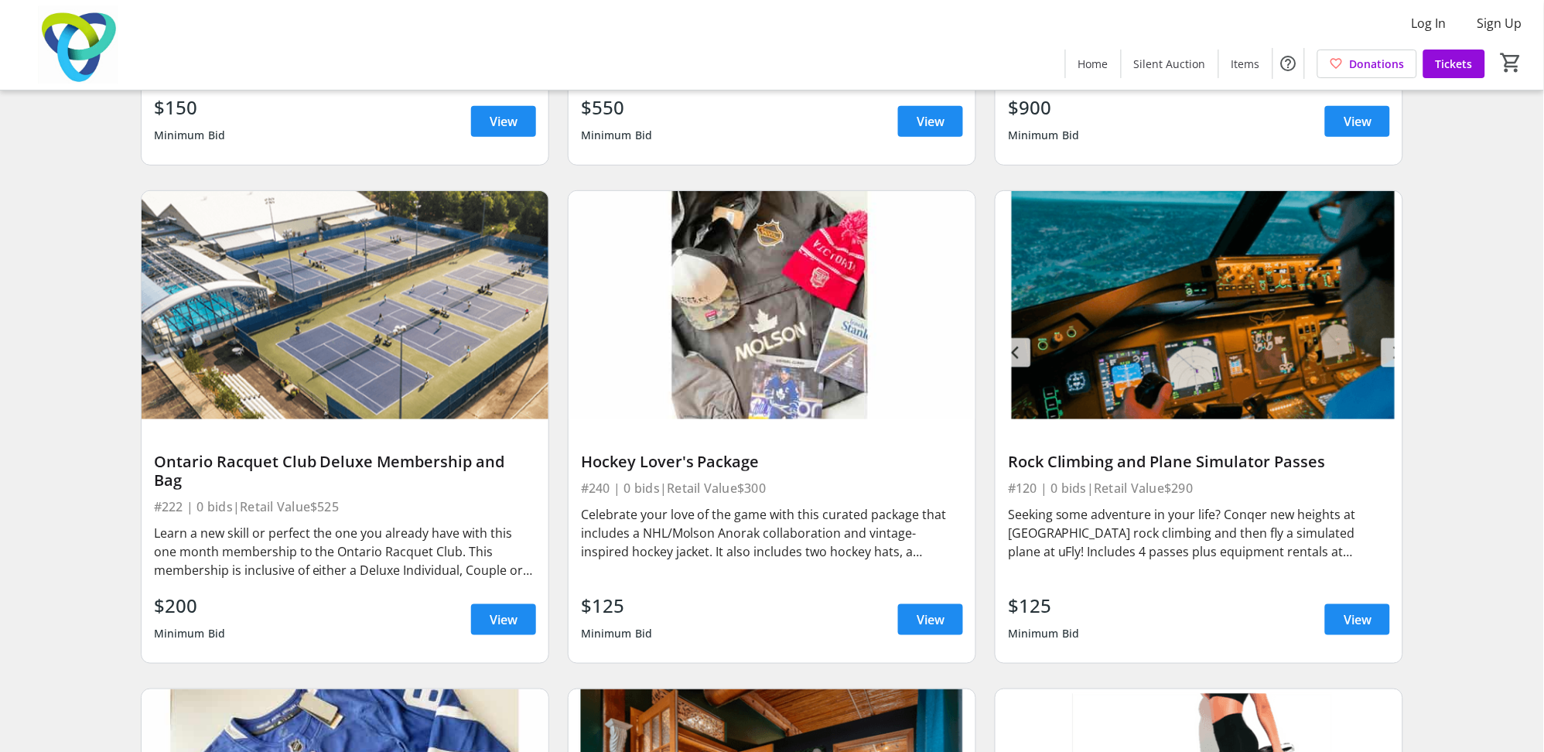
scroll to position [1953, 0]
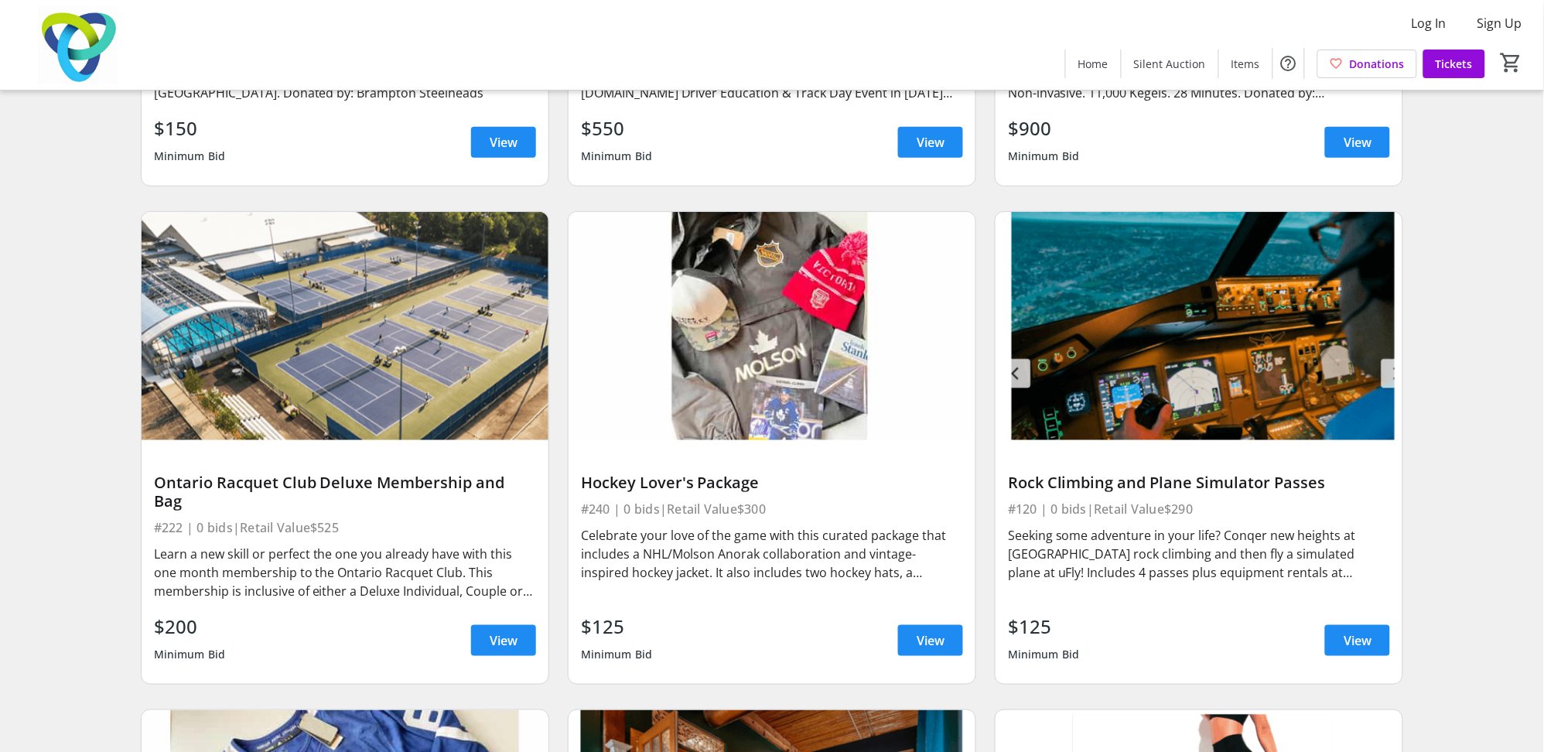
click at [302, 544] on div "Learn a new skill or perfect the one you already have with this one month membe…" at bounding box center [345, 572] width 382 height 56
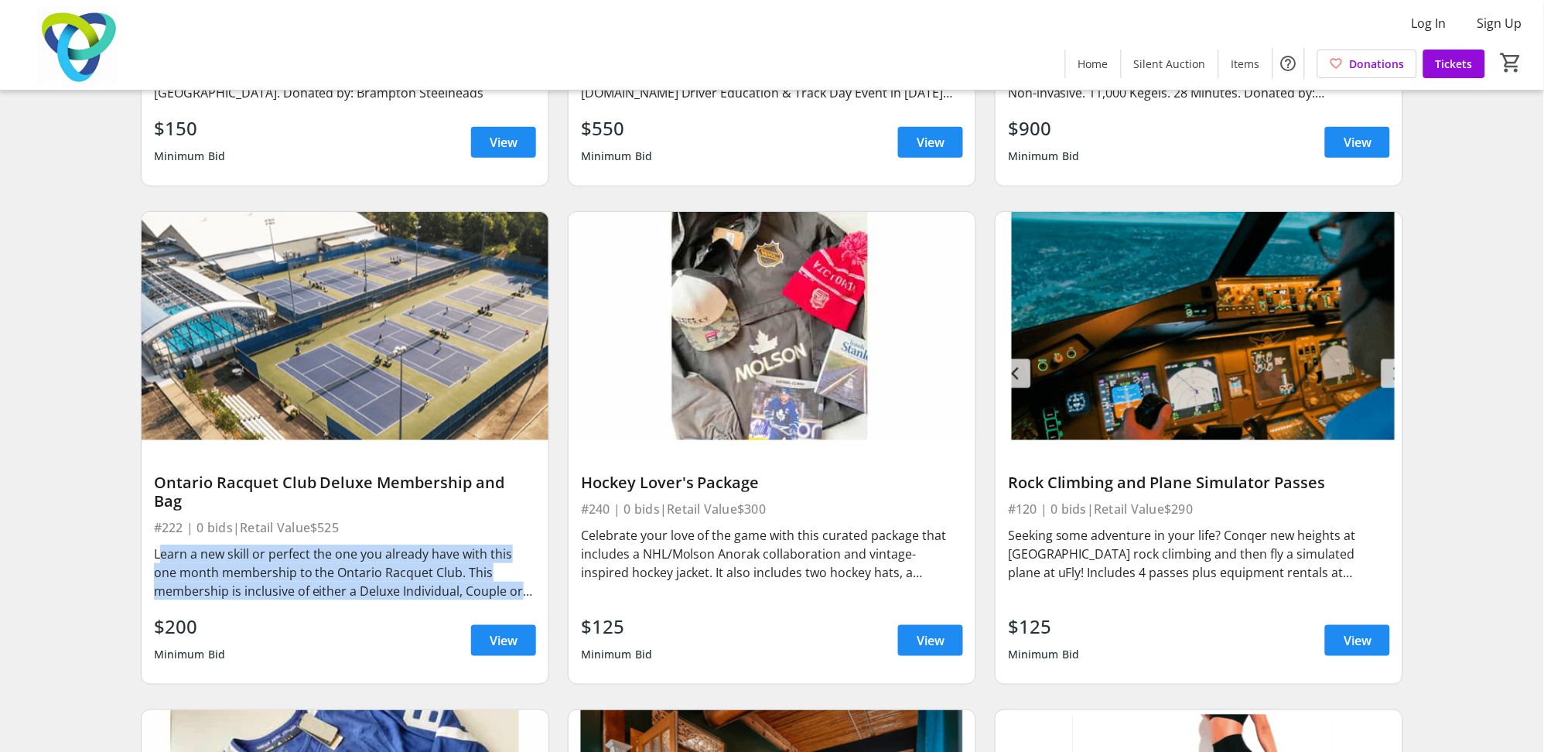
click at [302, 544] on div "Learn a new skill or perfect the one you already have with this one month membe…" at bounding box center [345, 572] width 382 height 56
drag, startPoint x: 302, startPoint y: 531, endPoint x: 329, endPoint y: 548, distance: 32.6
click at [329, 548] on div "Learn a new skill or perfect the one you already have with this one month membe…" at bounding box center [345, 572] width 382 height 56
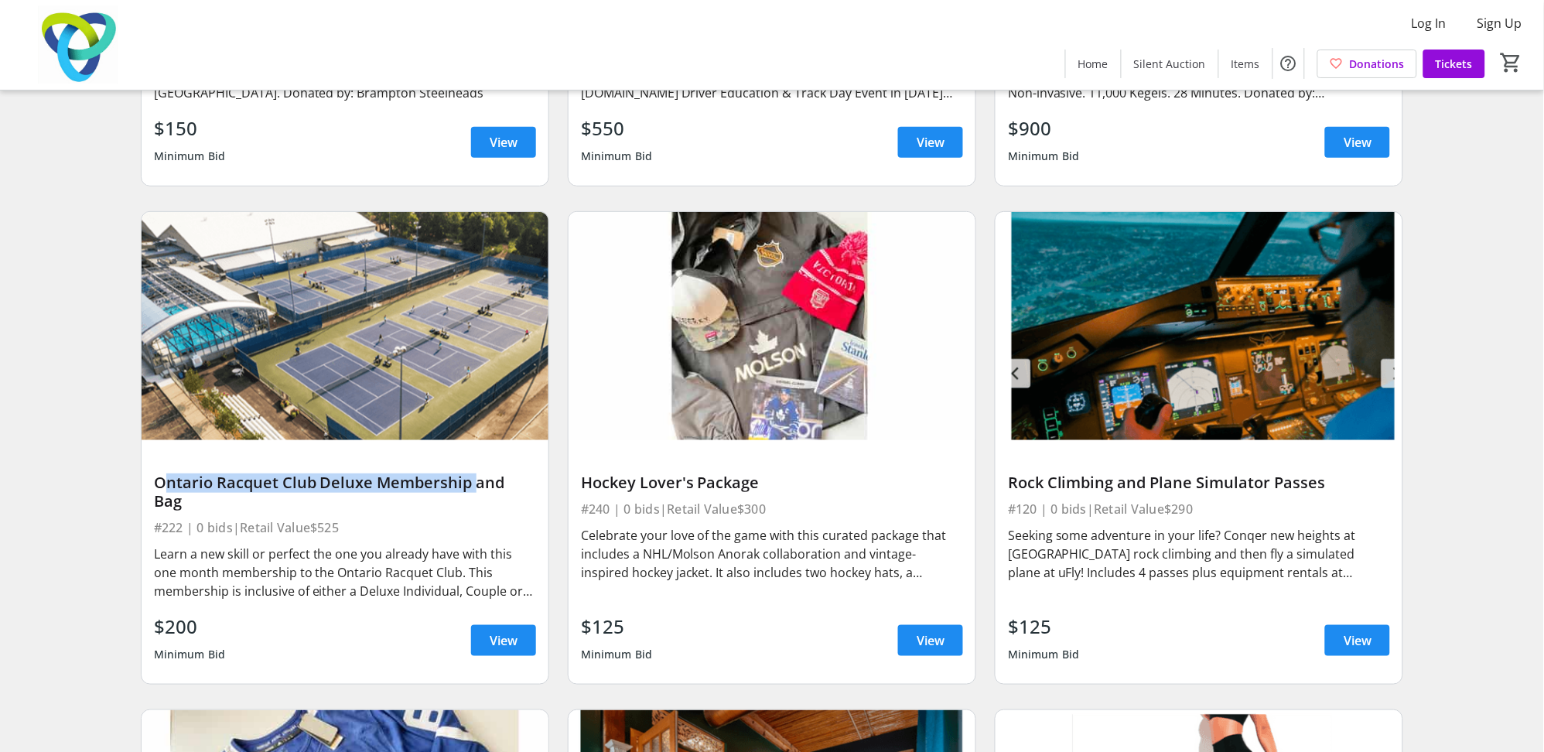
drag, startPoint x: 142, startPoint y: 486, endPoint x: 469, endPoint y: 484, distance: 326.3
click at [469, 484] on div "Ontario Racquet Club Deluxe Membership and Bag #222 | 0 bids | Retail Value $52…" at bounding box center [345, 561] width 407 height 243
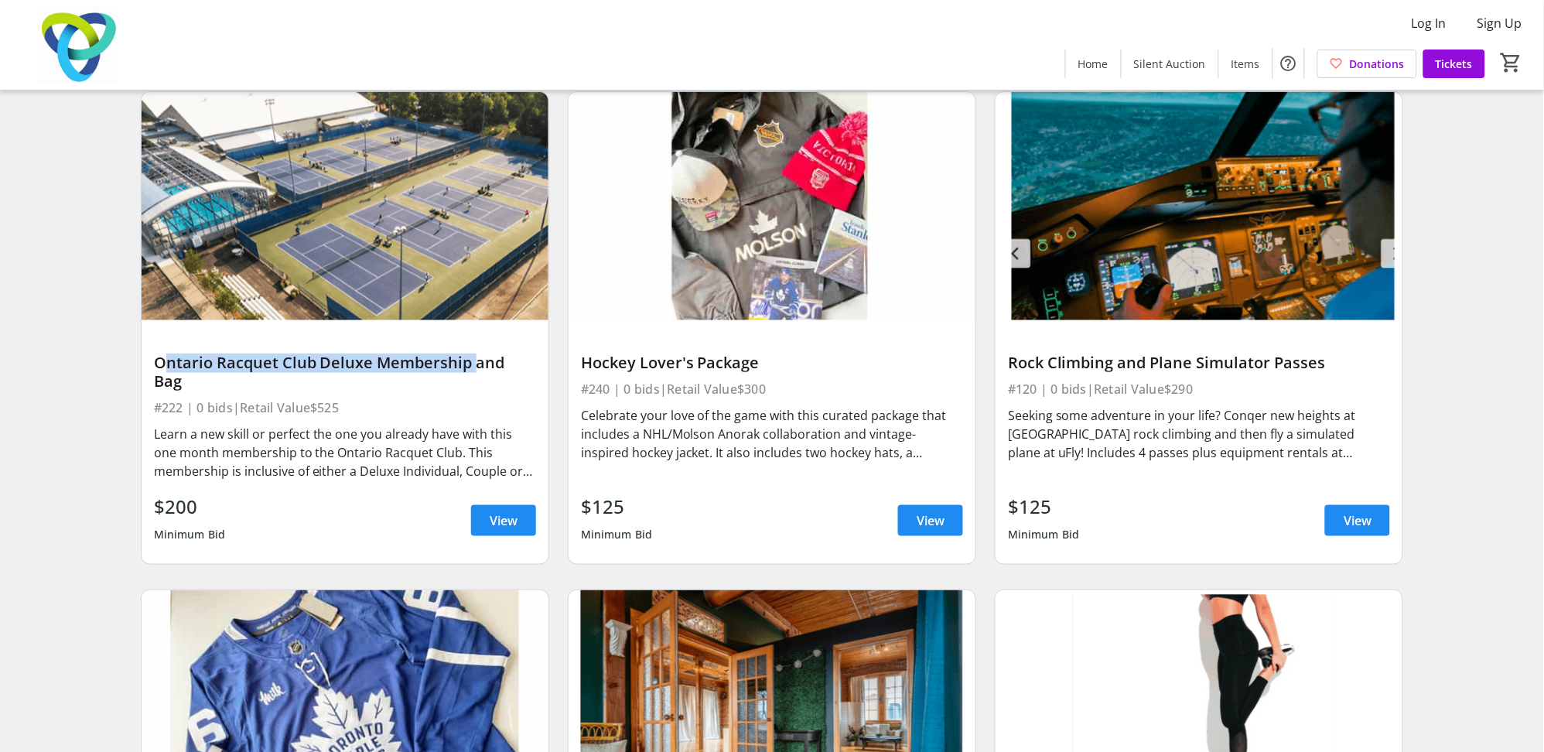
scroll to position [2035, 0]
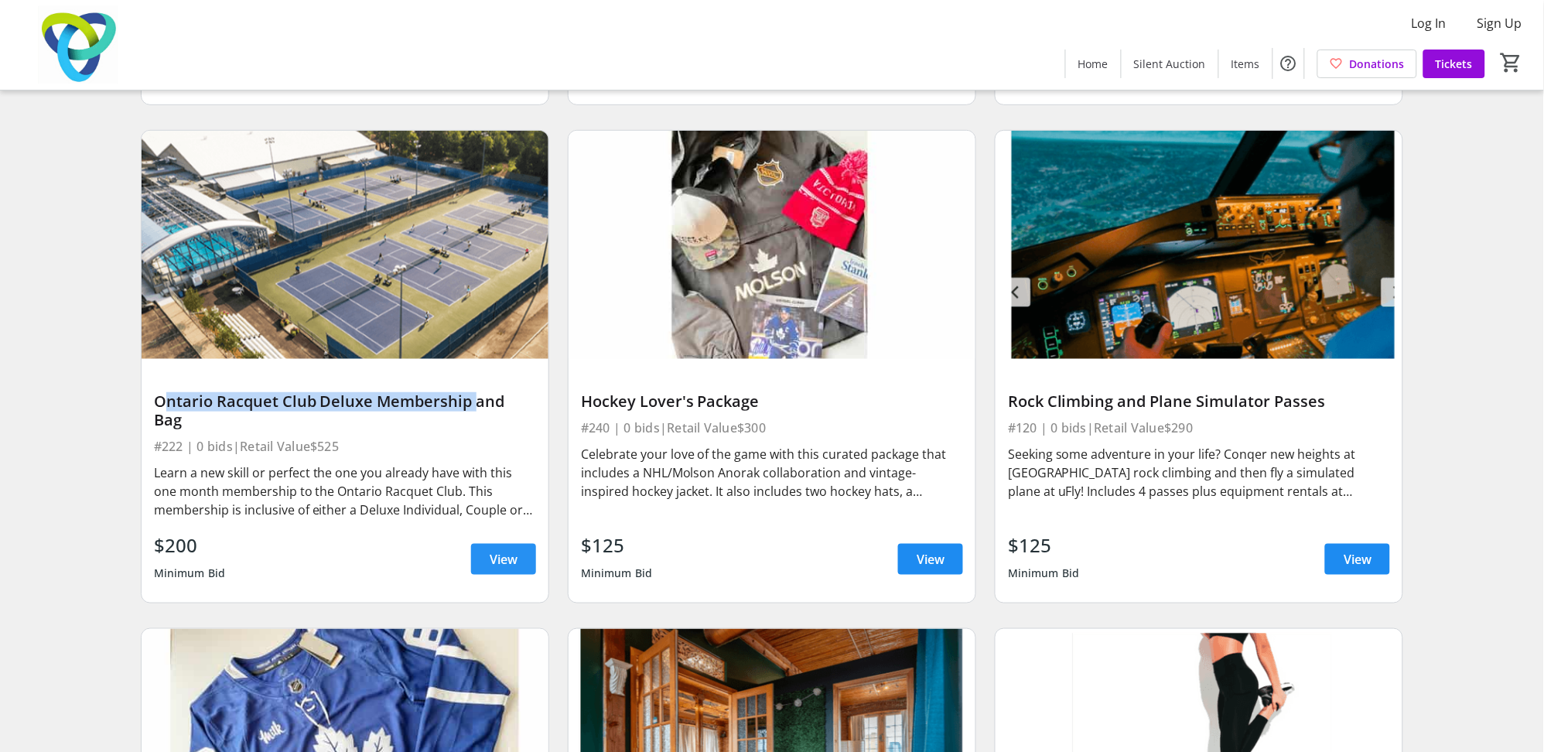
click at [505, 550] on span "View" at bounding box center [504, 559] width 28 height 19
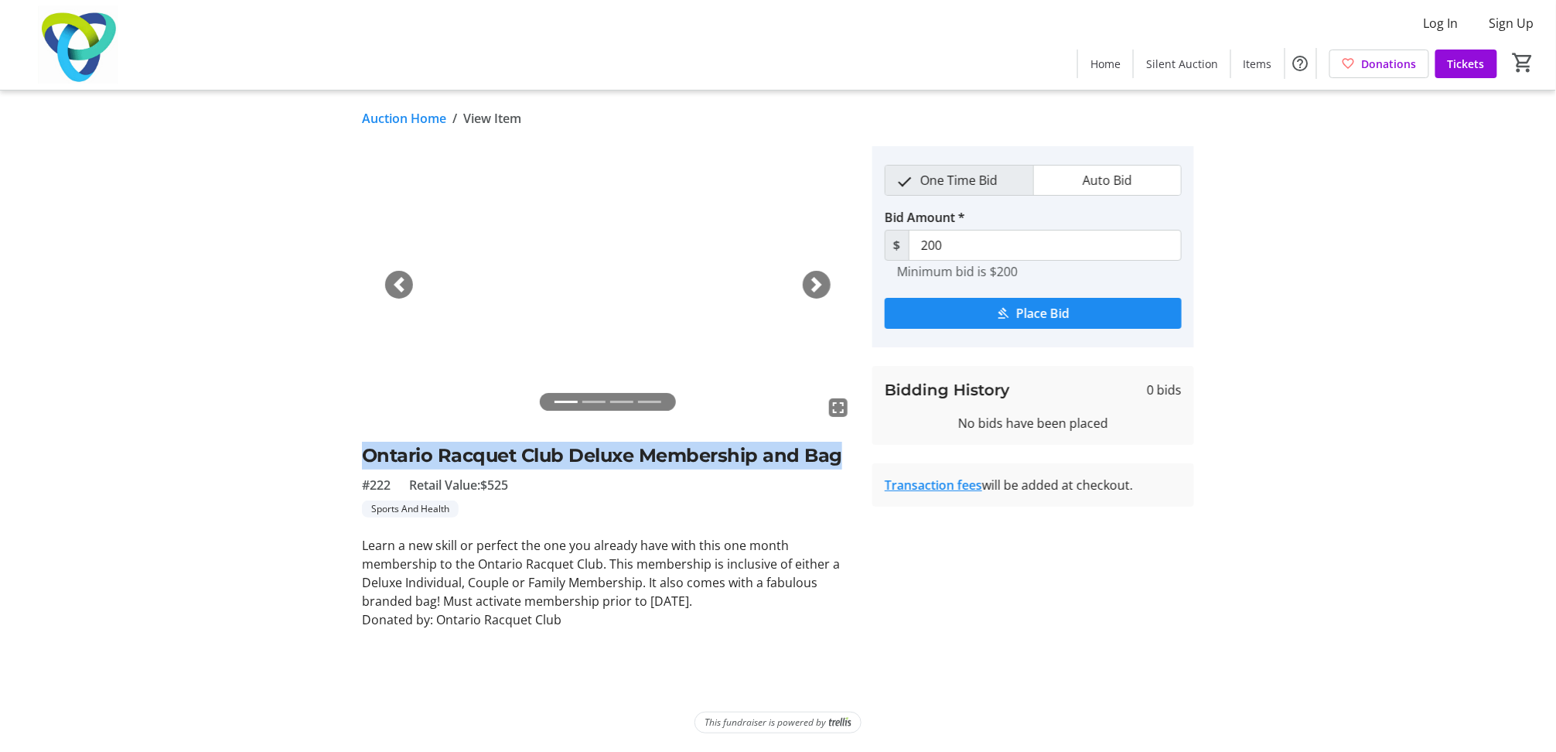
drag, startPoint x: 360, startPoint y: 454, endPoint x: 839, endPoint y: 458, distance: 479.5
click at [839, 458] on tr-auction-item-ui "fullscreen fullscreen fullscreen fullscreen Previous Next Ontario Racquet Club …" at bounding box center [608, 387] width 510 height 483
click at [827, 288] on div "Next" at bounding box center [817, 285] width 28 height 28
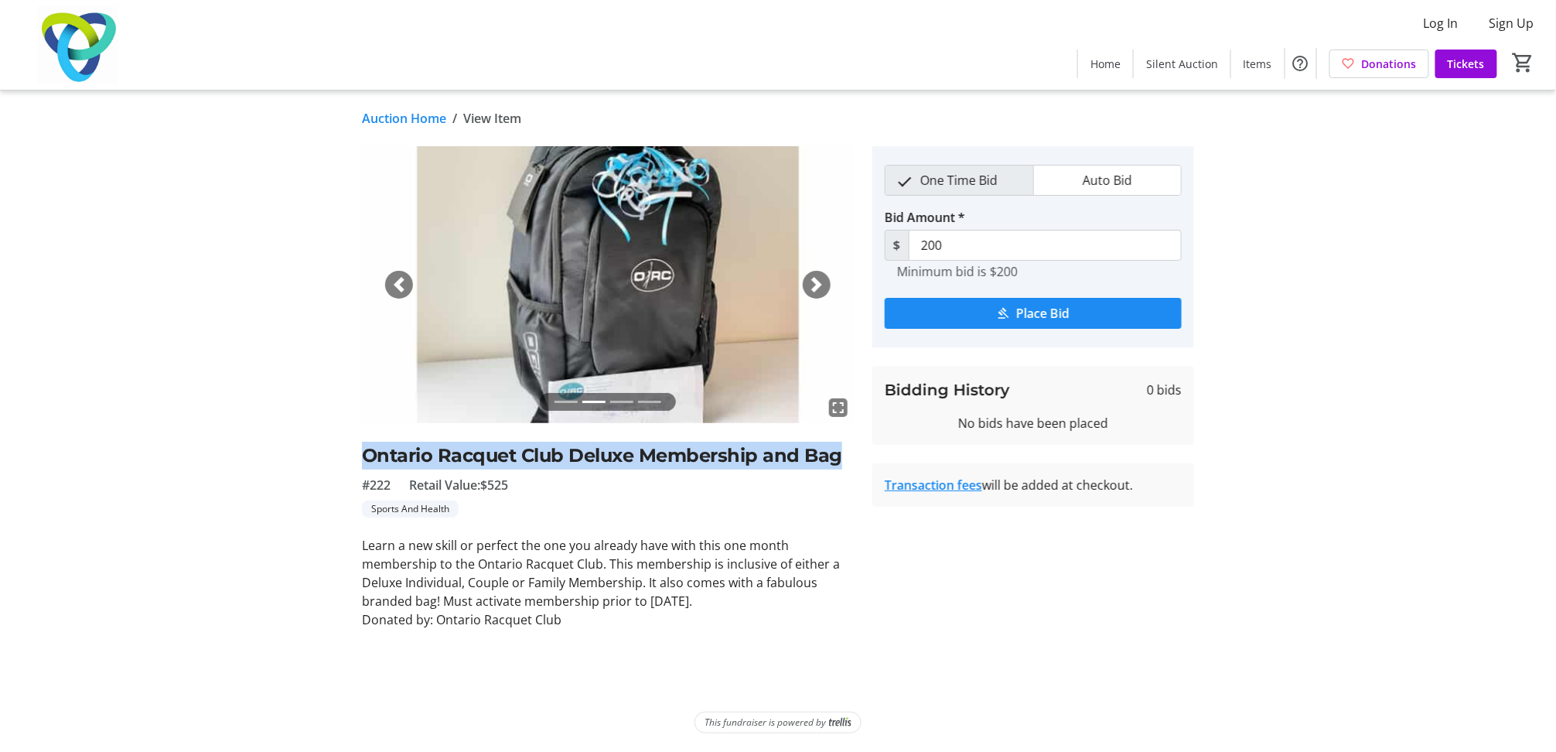
click at [827, 288] on div "Next" at bounding box center [817, 285] width 28 height 28
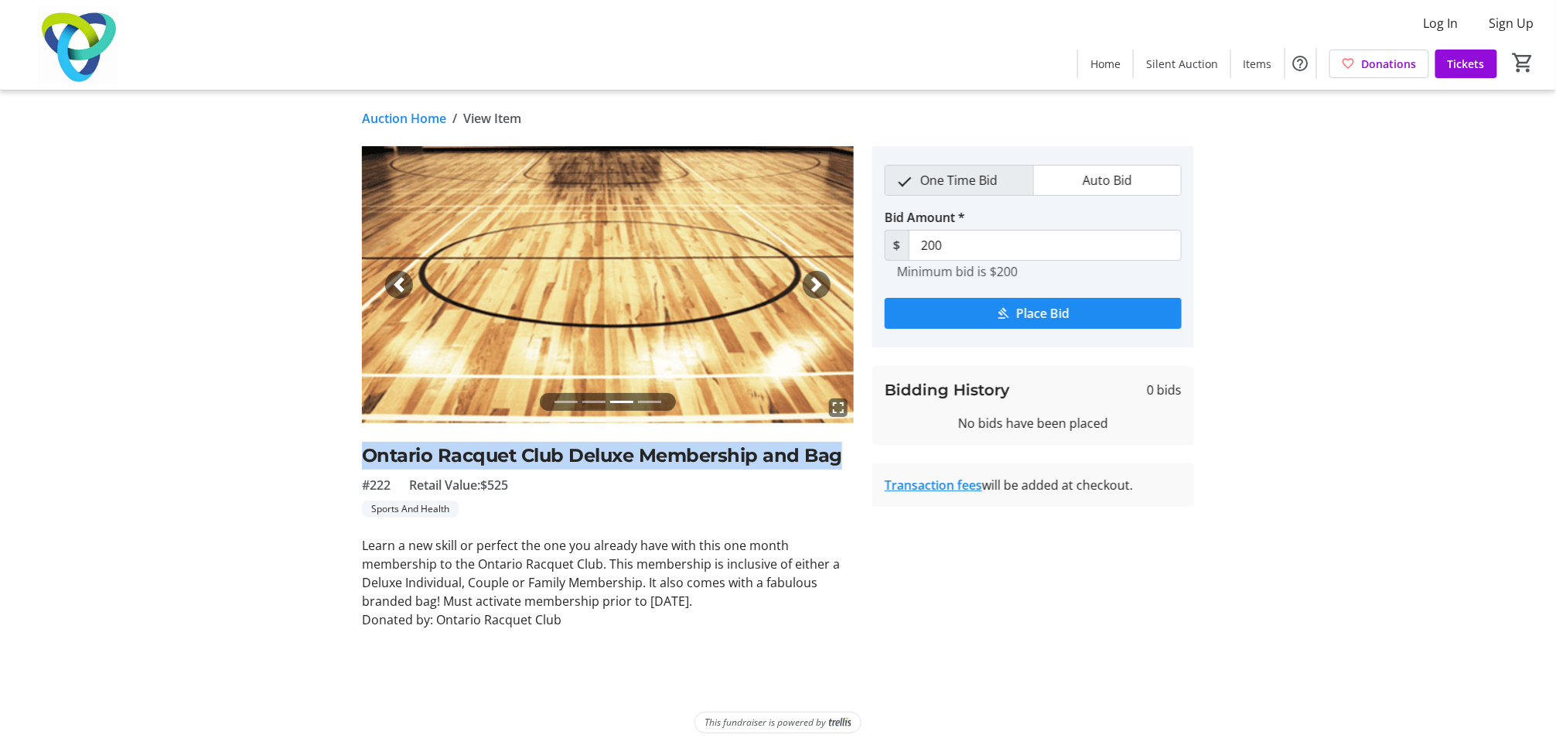
click at [827, 288] on div "Next" at bounding box center [817, 285] width 28 height 28
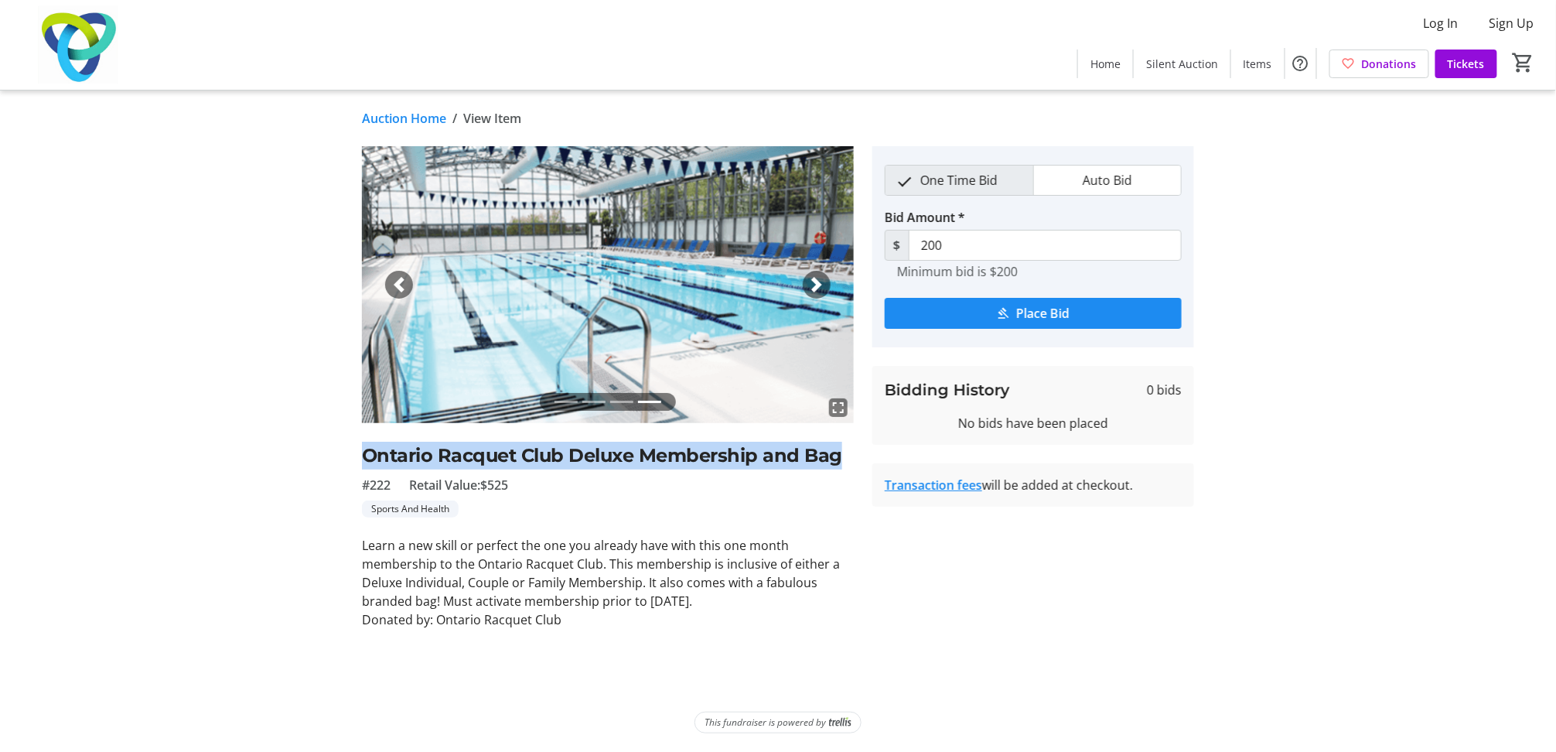
click at [827, 288] on div "Next" at bounding box center [817, 285] width 28 height 28
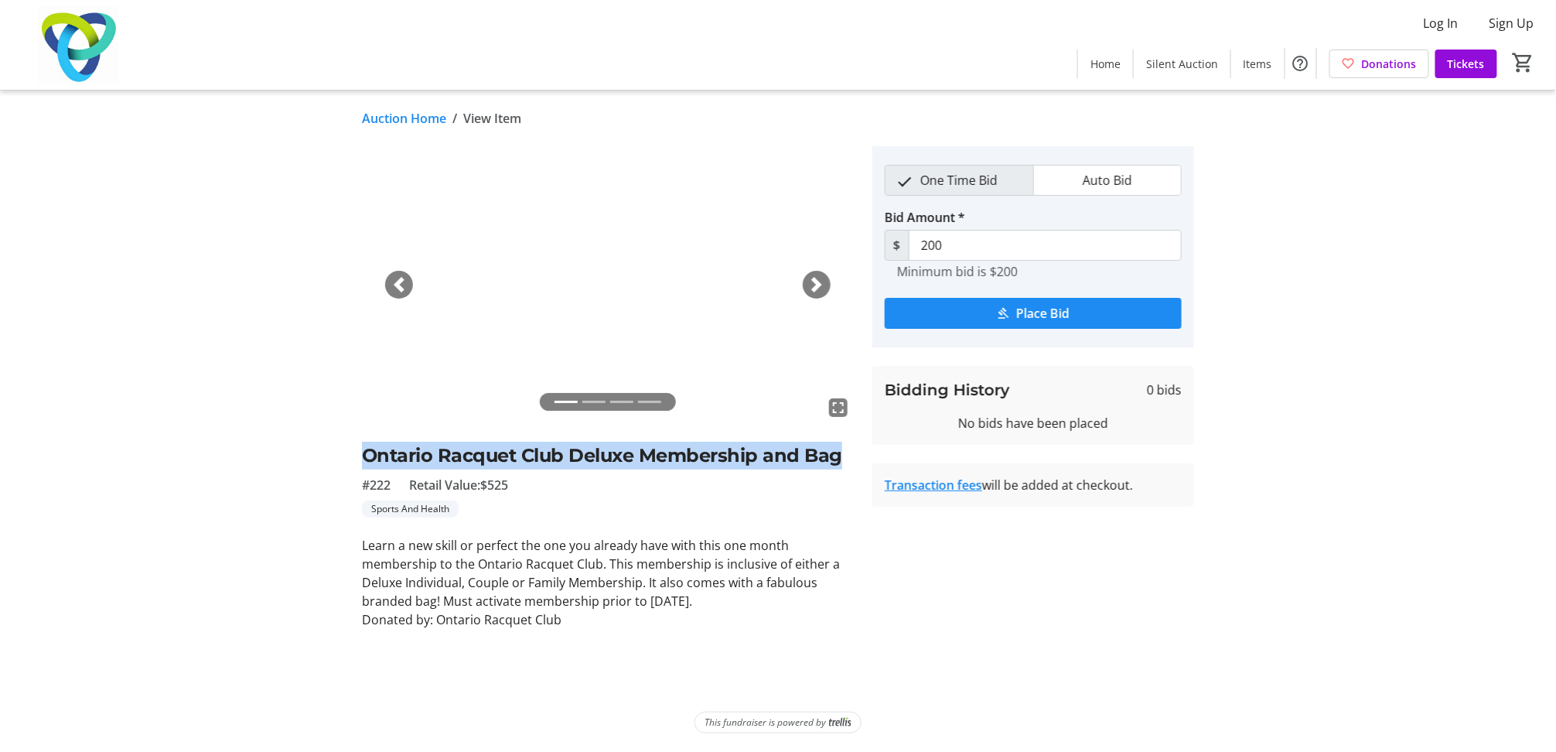
click at [827, 288] on div "Next" at bounding box center [817, 285] width 28 height 28
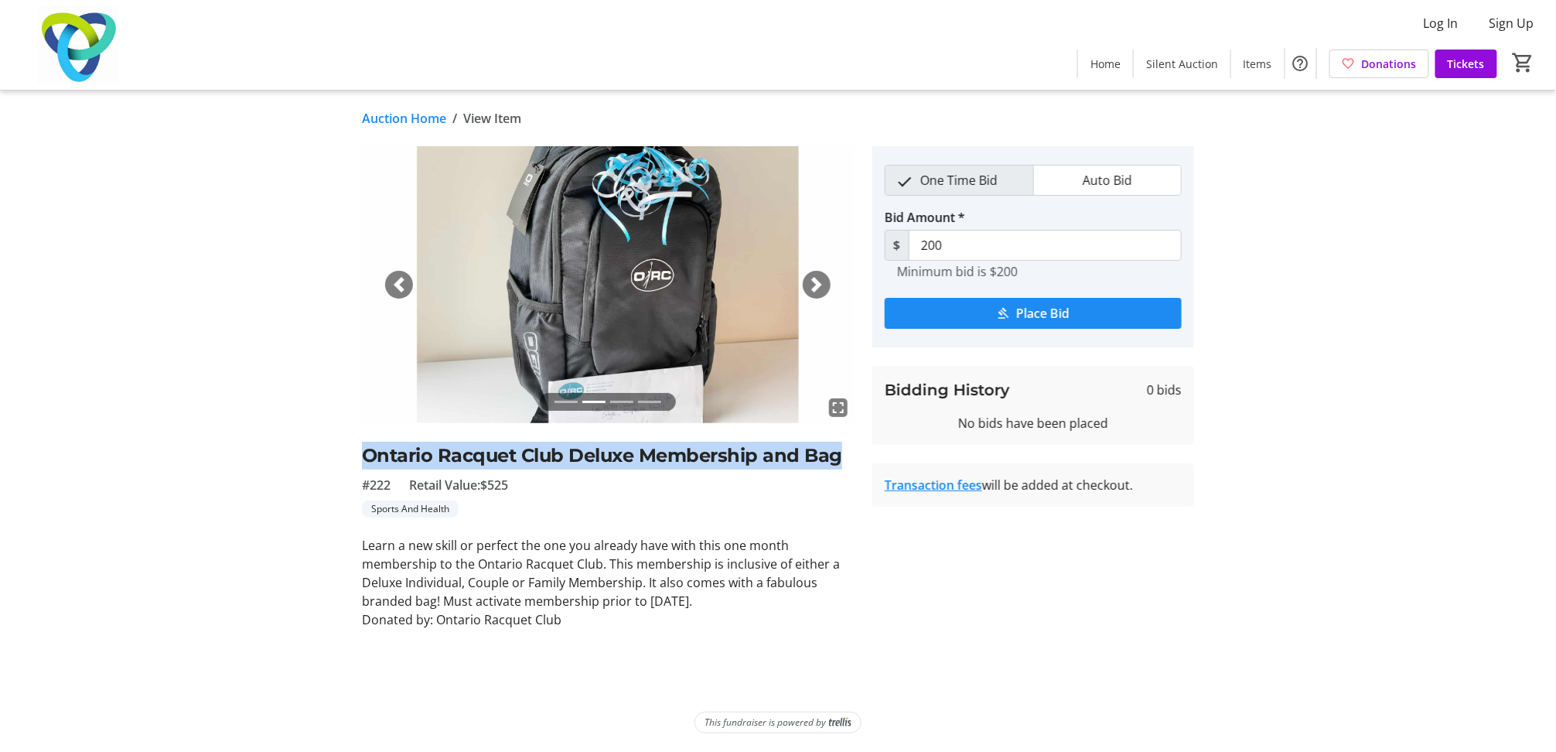
click at [827, 288] on div "Next" at bounding box center [817, 285] width 28 height 28
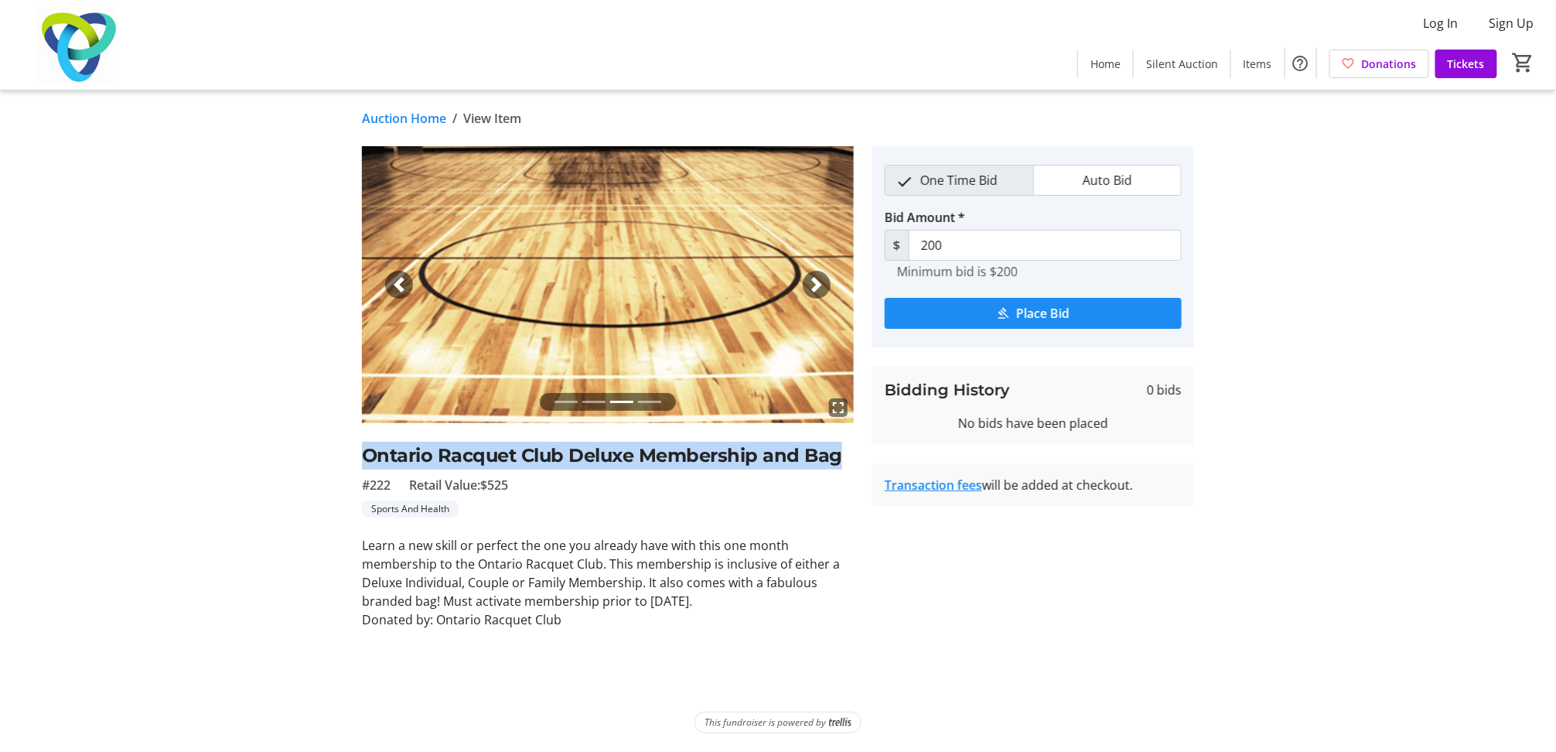
click at [827, 288] on div "Next" at bounding box center [817, 285] width 28 height 28
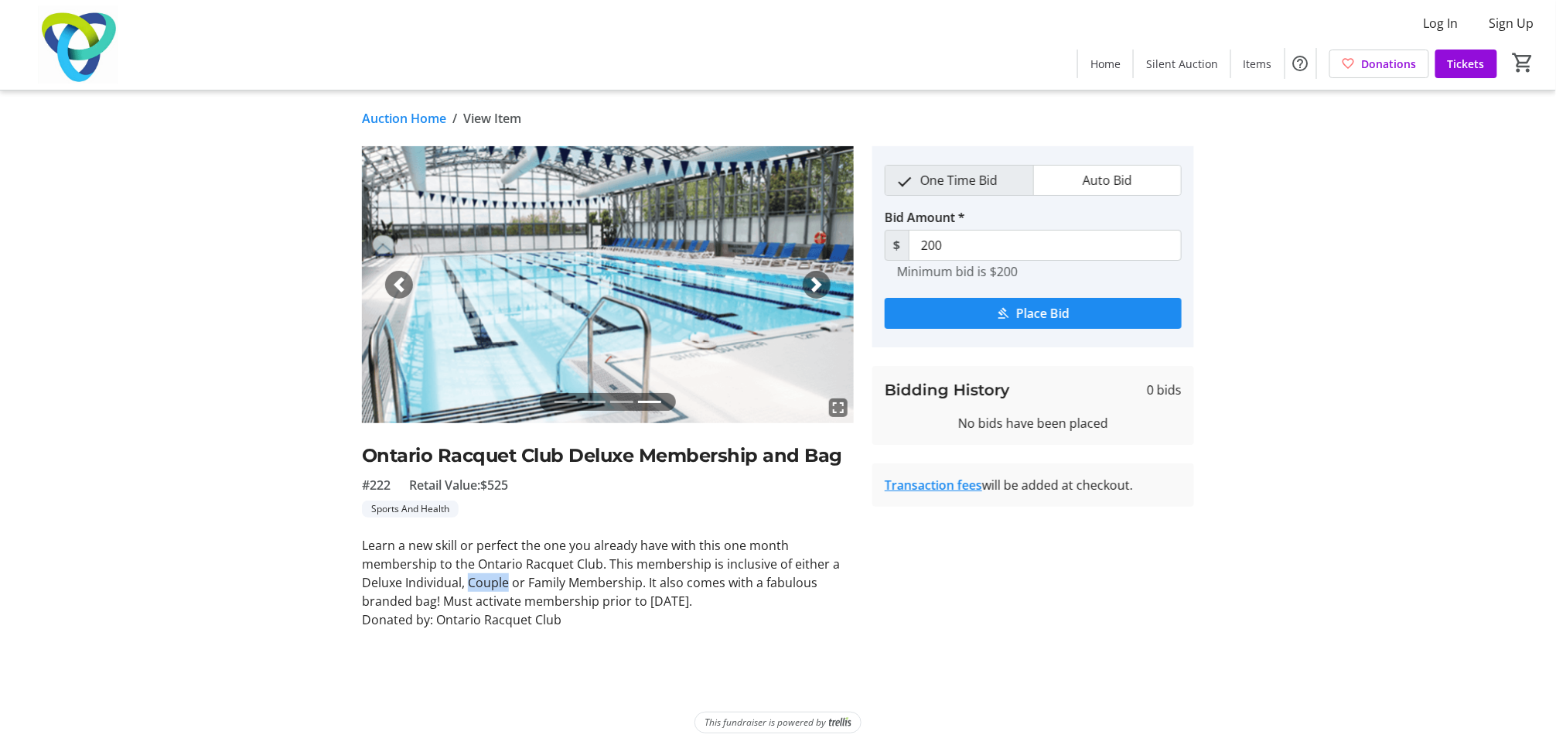
drag, startPoint x: 468, startPoint y: 586, endPoint x: 508, endPoint y: 579, distance: 40.8
click at [508, 579] on p "Learn a new skill or perfect the one you already have with this one month membe…" at bounding box center [608, 573] width 492 height 74
drag, startPoint x: 508, startPoint y: 579, endPoint x: 636, endPoint y: 602, distance: 129.6
click at [636, 602] on p "Learn a new skill or perfect the one you already have with this one month membe…" at bounding box center [608, 573] width 492 height 74
drag, startPoint x: 442, startPoint y: 600, endPoint x: 709, endPoint y: 599, distance: 266.8
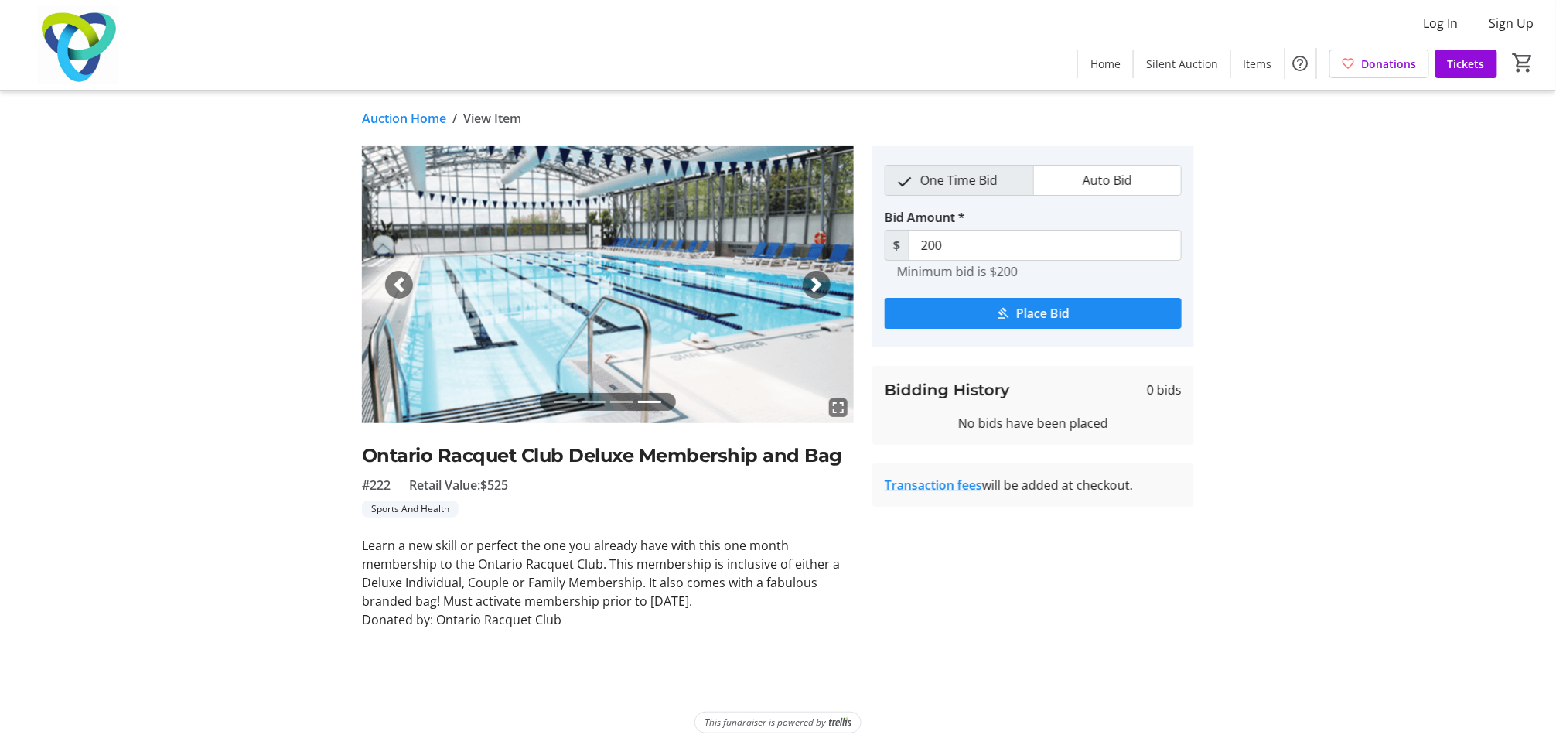
click at [709, 599] on p "Learn a new skill or perfect the one you already have with this one month membe…" at bounding box center [608, 573] width 492 height 74
click at [455, 594] on p "Learn a new skill or perfect the one you already have with this one month membe…" at bounding box center [608, 573] width 492 height 74
click at [821, 283] on span "button" at bounding box center [816, 284] width 15 height 15
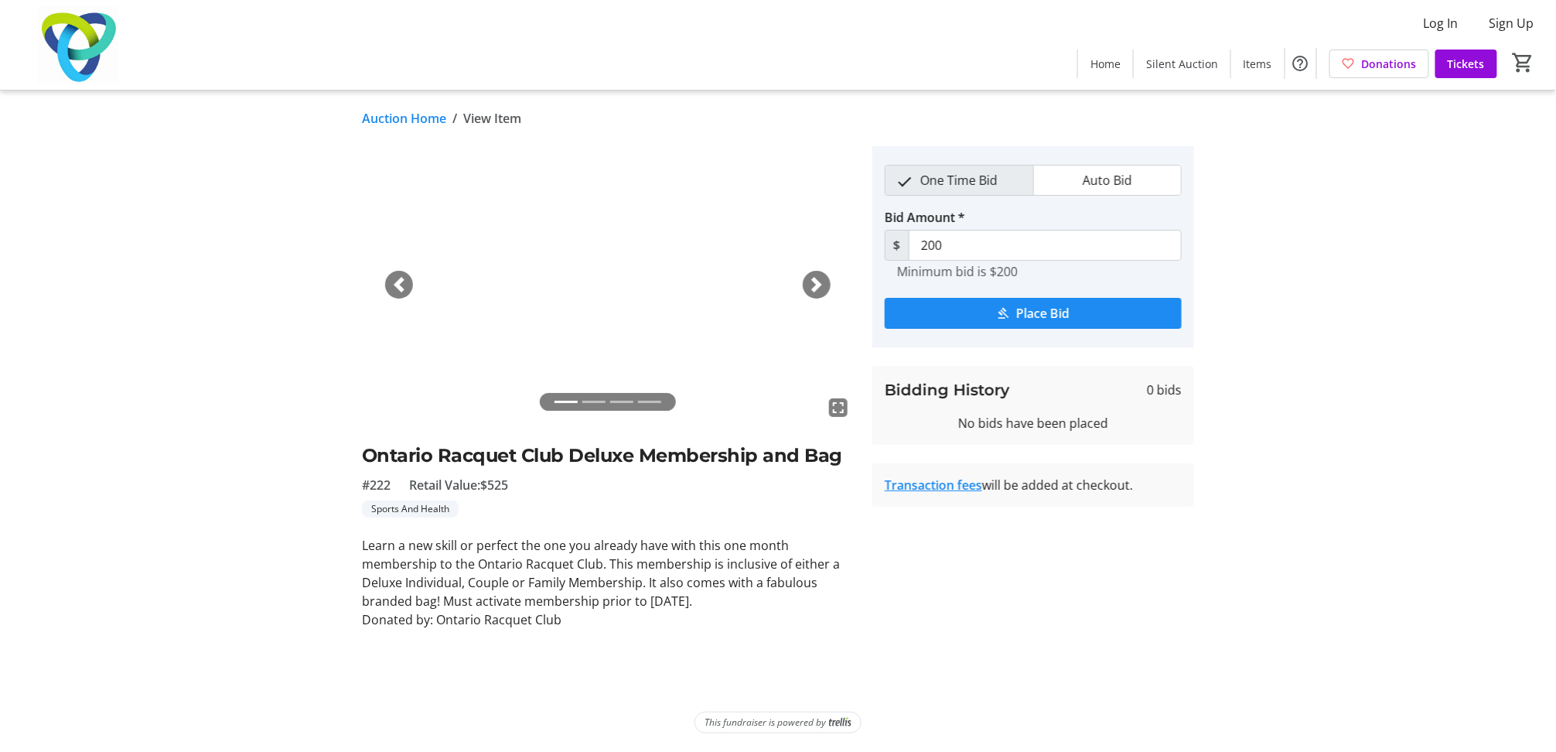
click at [814, 285] on span "button" at bounding box center [816, 284] width 15 height 15
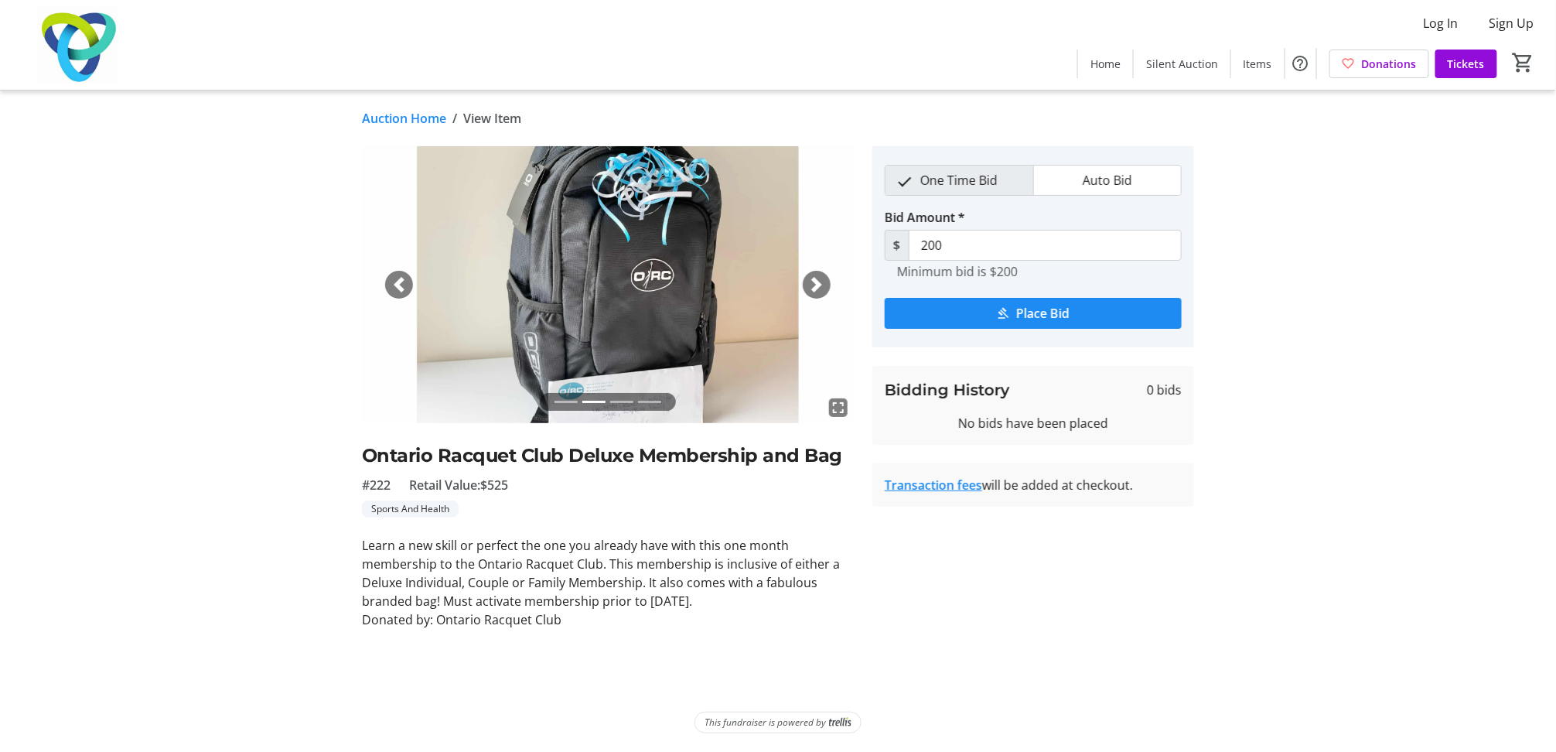
click at [814, 285] on span "button" at bounding box center [816, 284] width 15 height 15
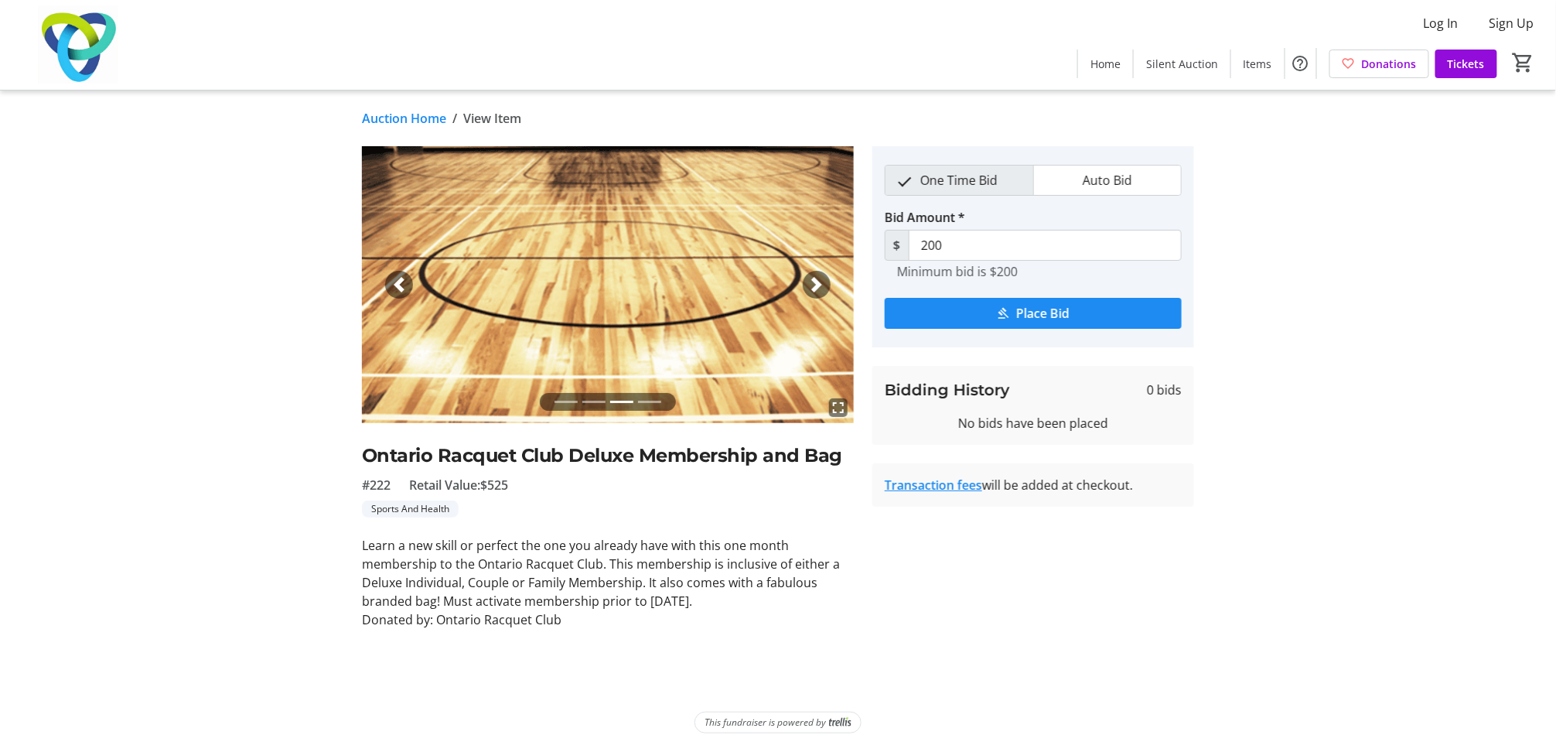
click at [814, 285] on span "button" at bounding box center [816, 284] width 15 height 15
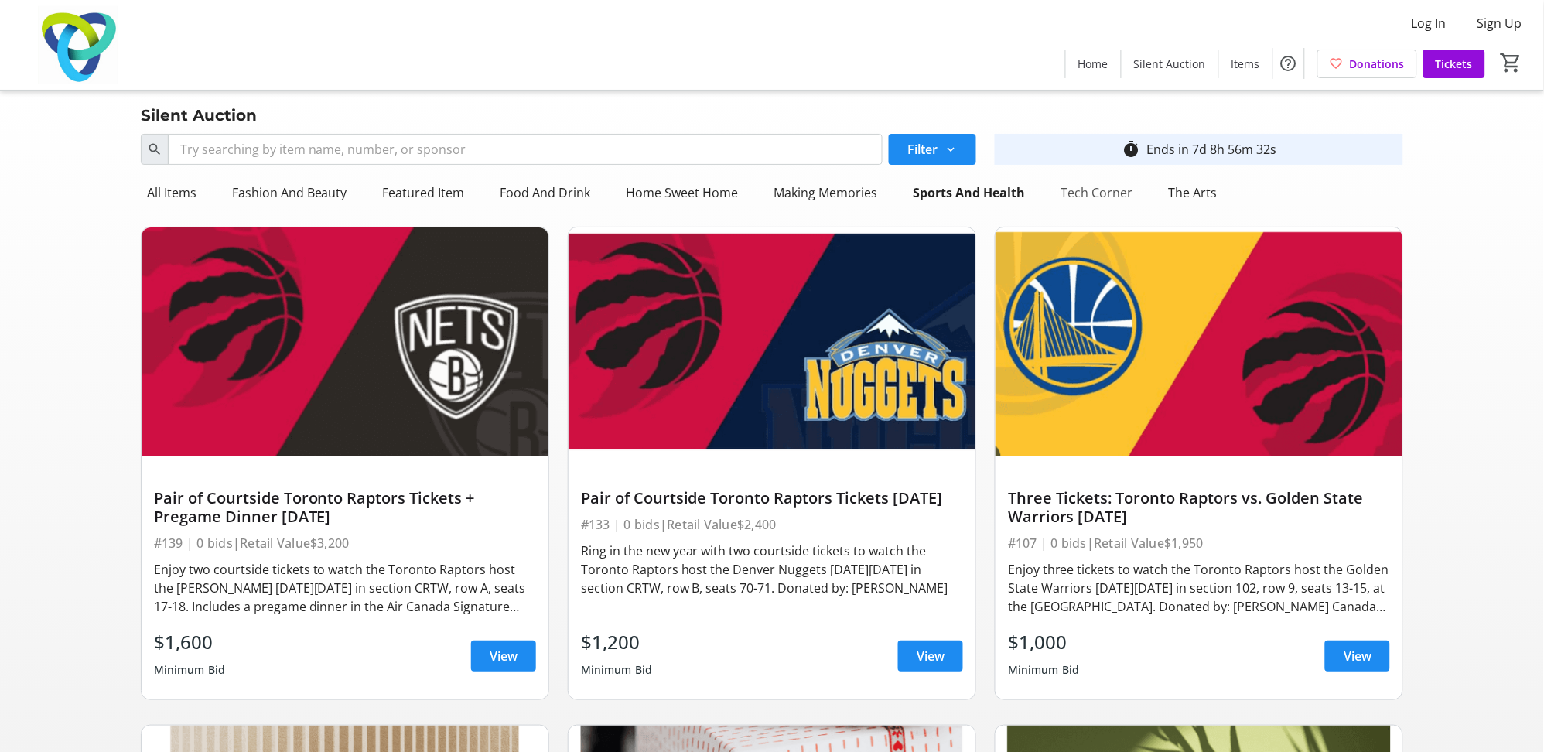
click at [1058, 189] on div "Tech Corner" at bounding box center [1097, 192] width 84 height 31
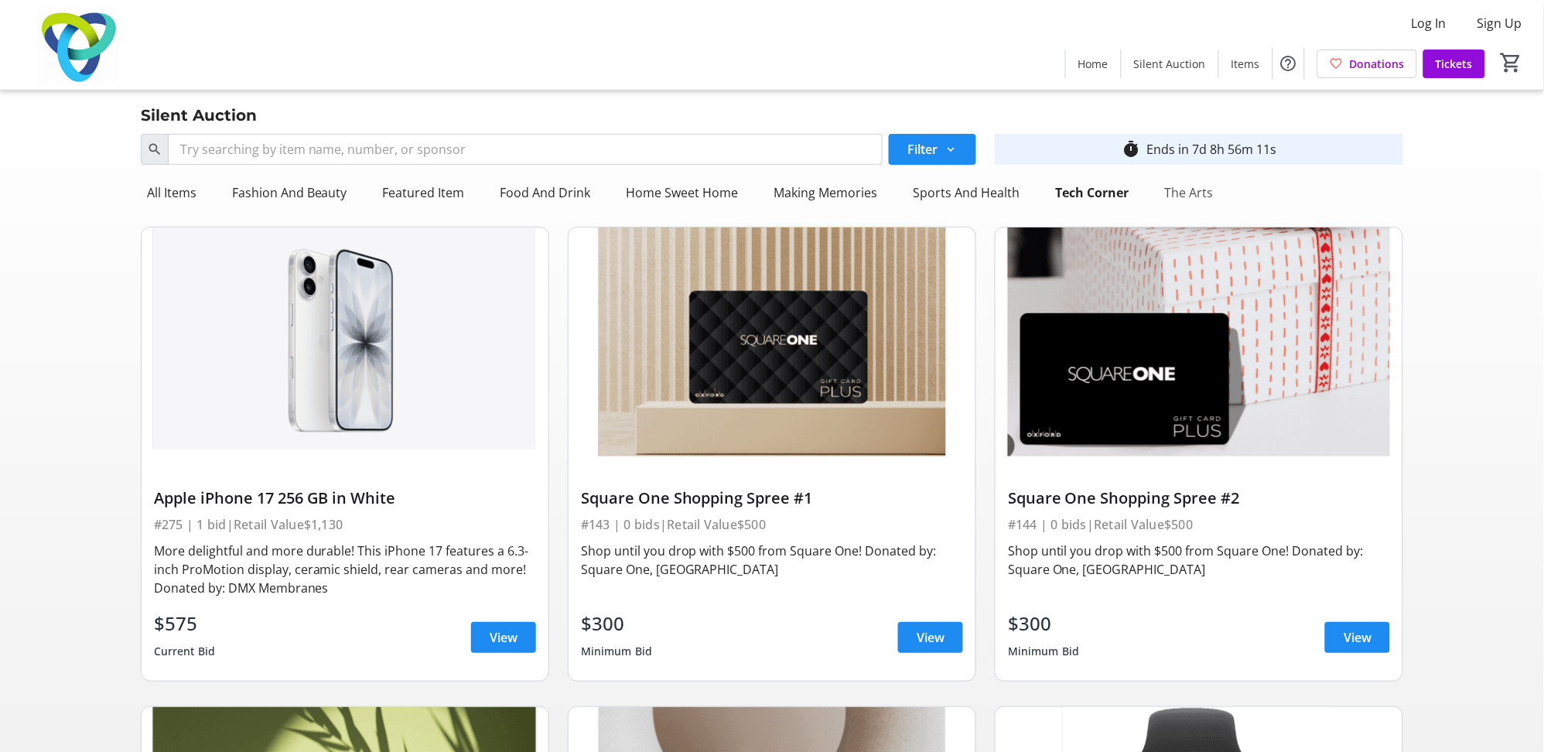
click at [1181, 186] on div "The Arts" at bounding box center [1188, 192] width 61 height 31
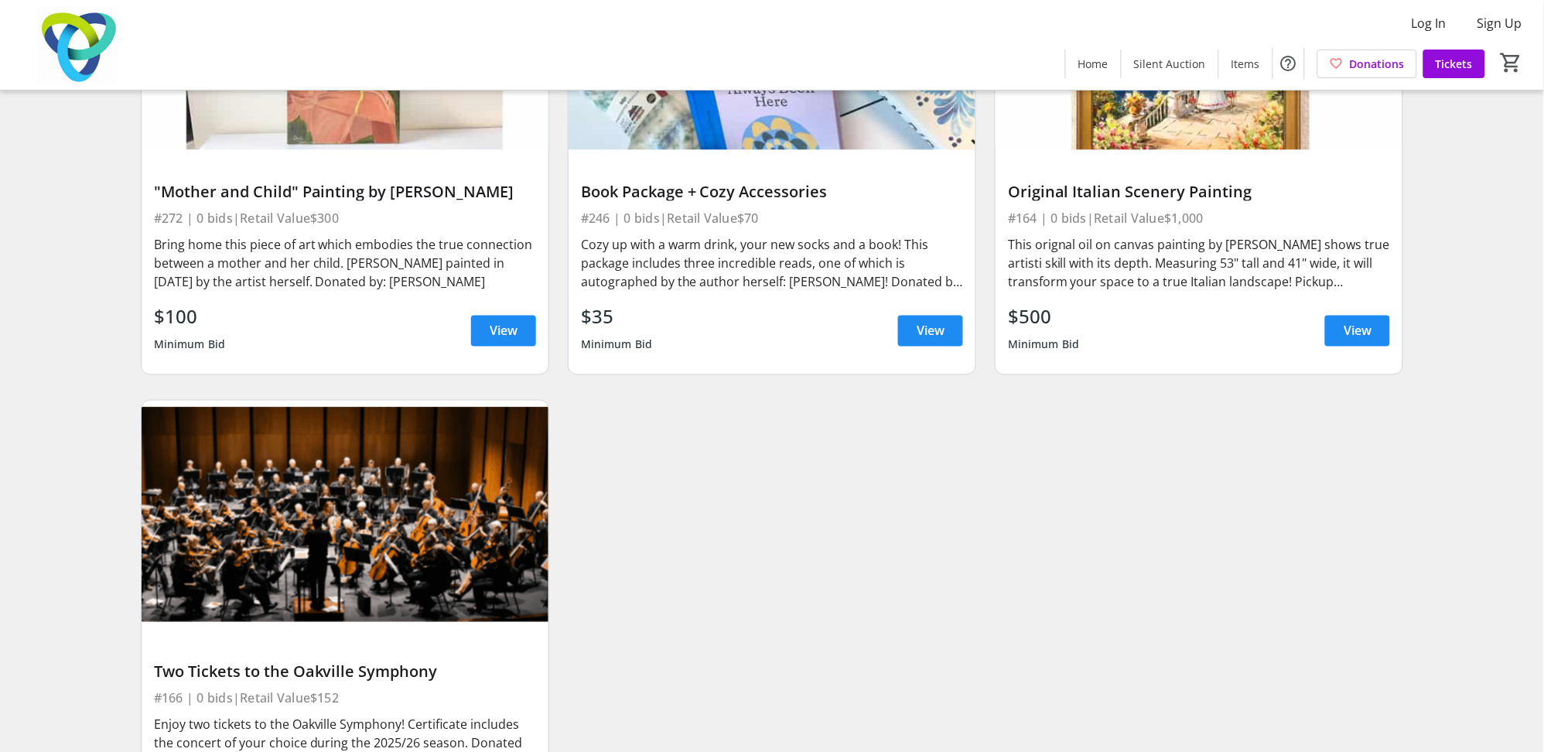
scroll to position [4405, 0]
